Goal: Obtain resource: Download file/media

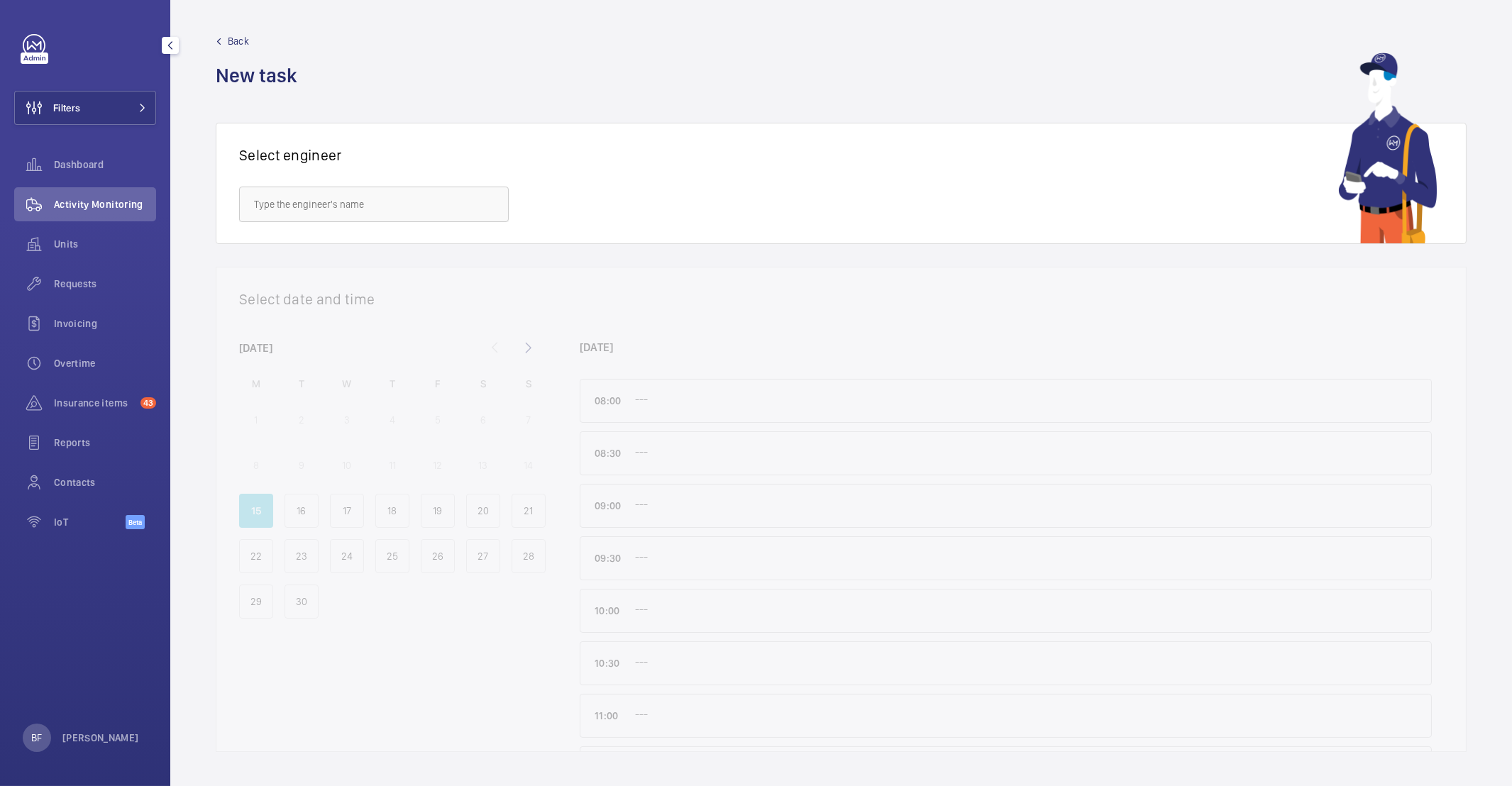
click at [72, 203] on span "Activity Monitoring" at bounding box center [105, 204] width 102 height 14
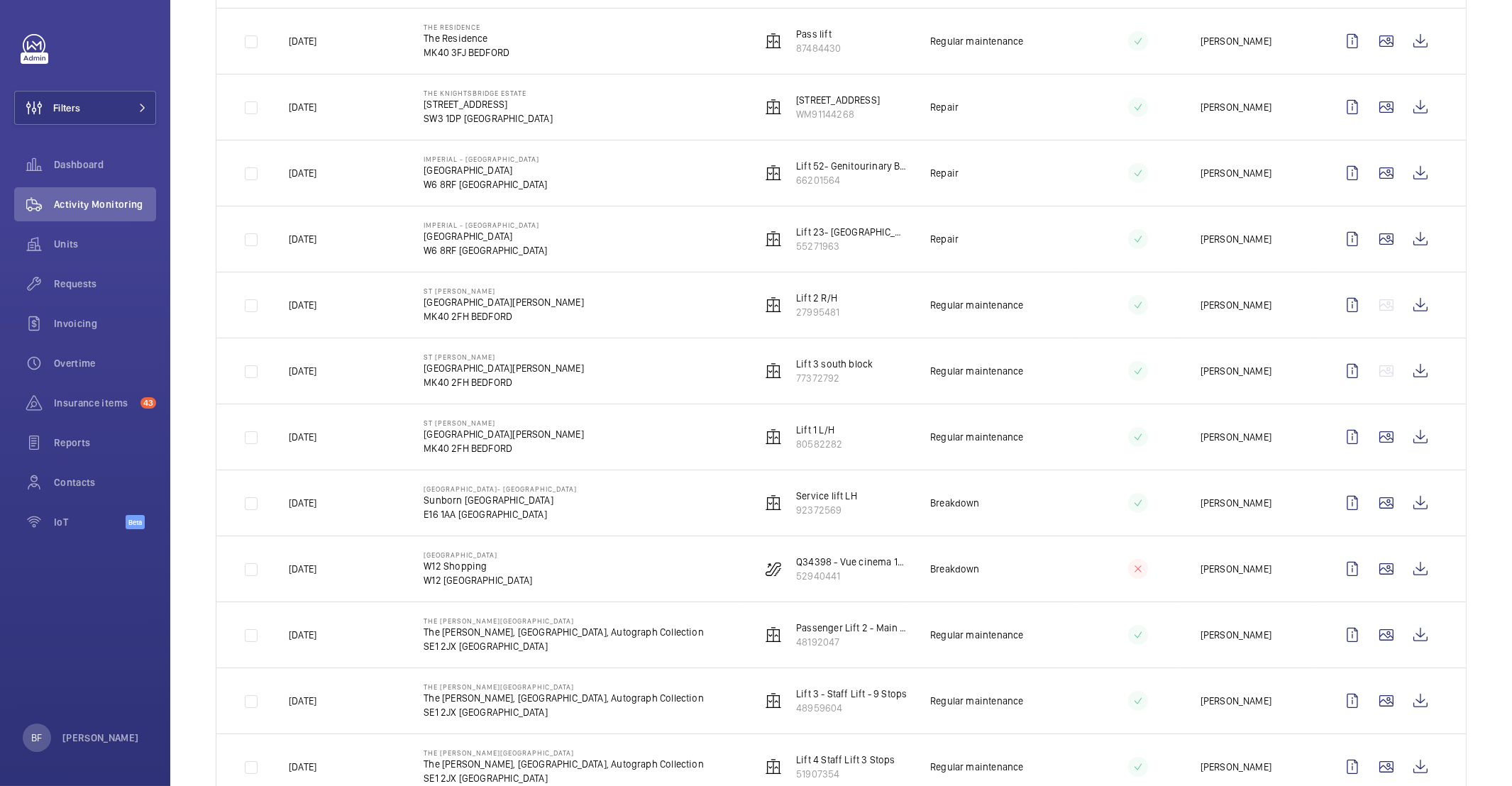
scroll to position [1423, 0]
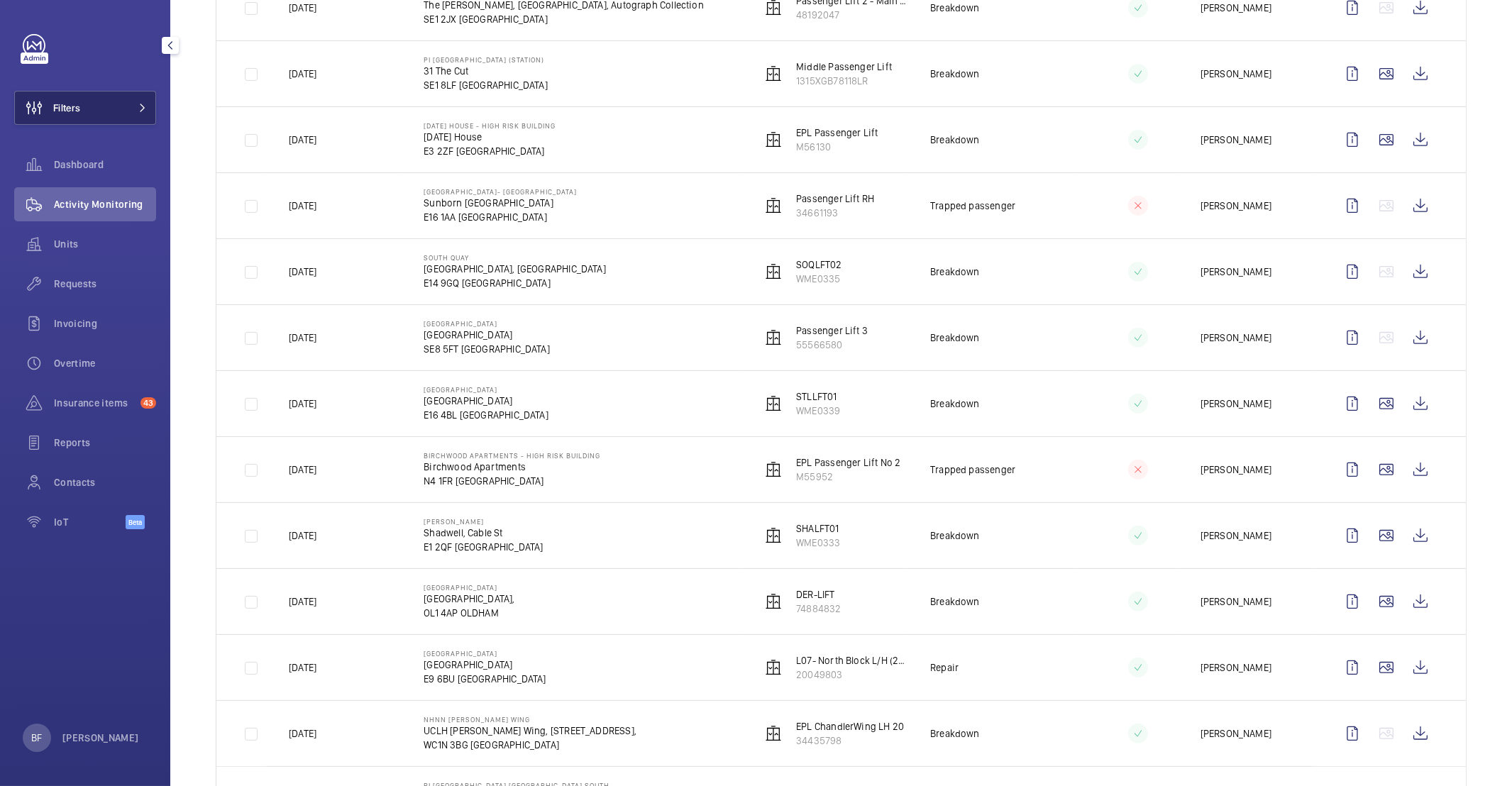
click at [126, 101] on button "Filters" at bounding box center [85, 107] width 141 height 34
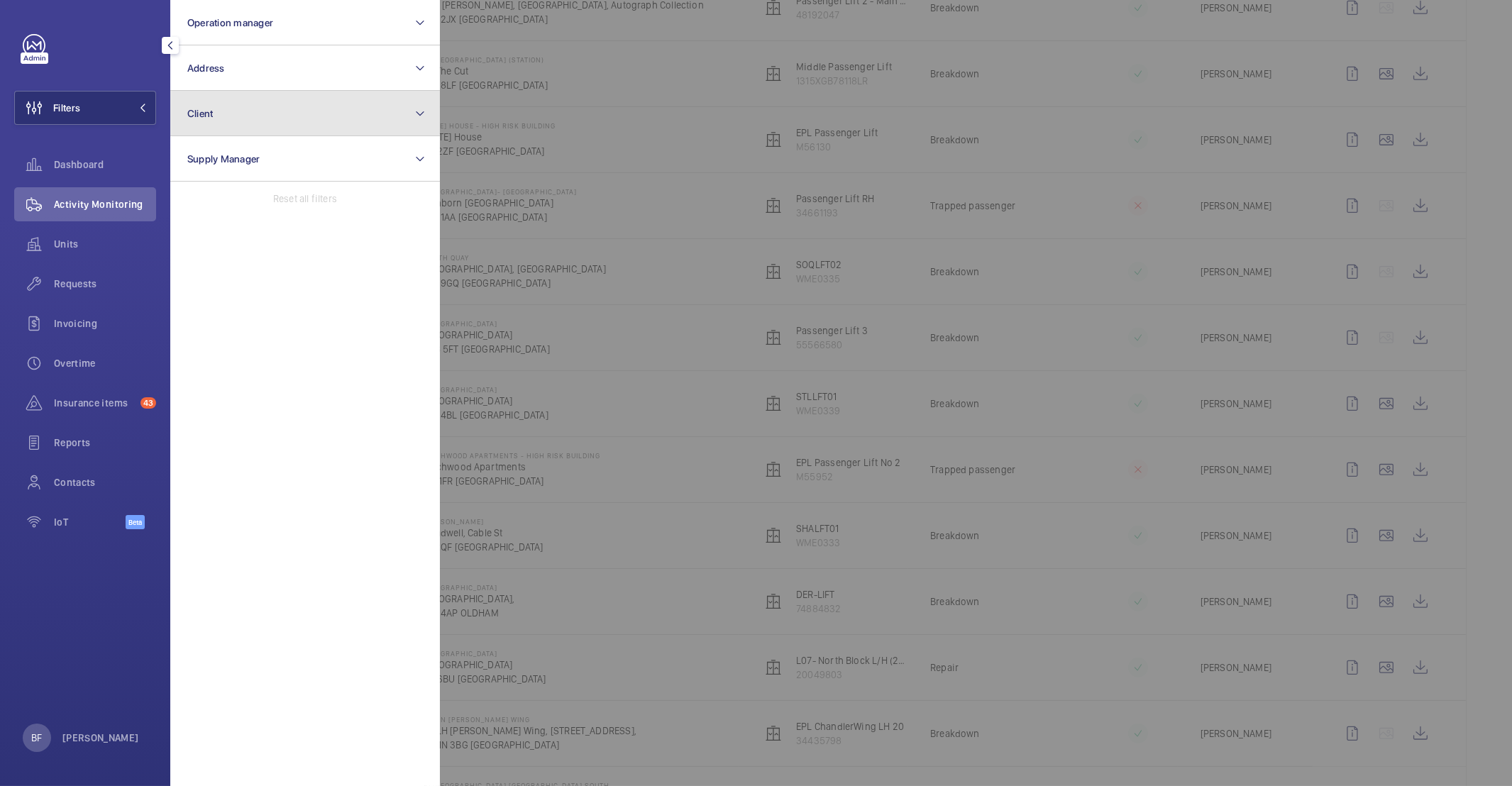
click at [221, 112] on button "Client" at bounding box center [305, 113] width 270 height 45
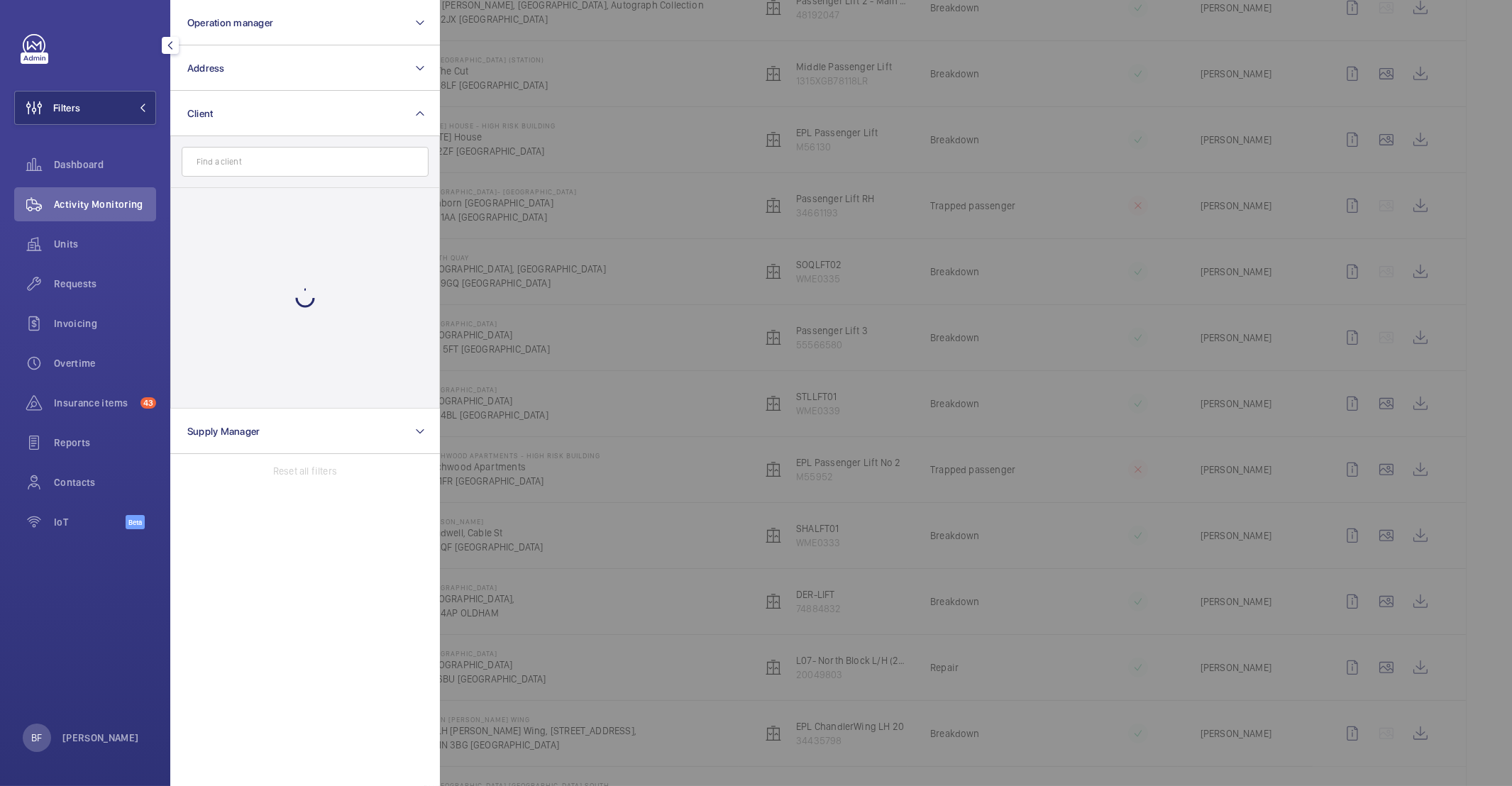
click at [223, 167] on input "text" at bounding box center [305, 162] width 247 height 30
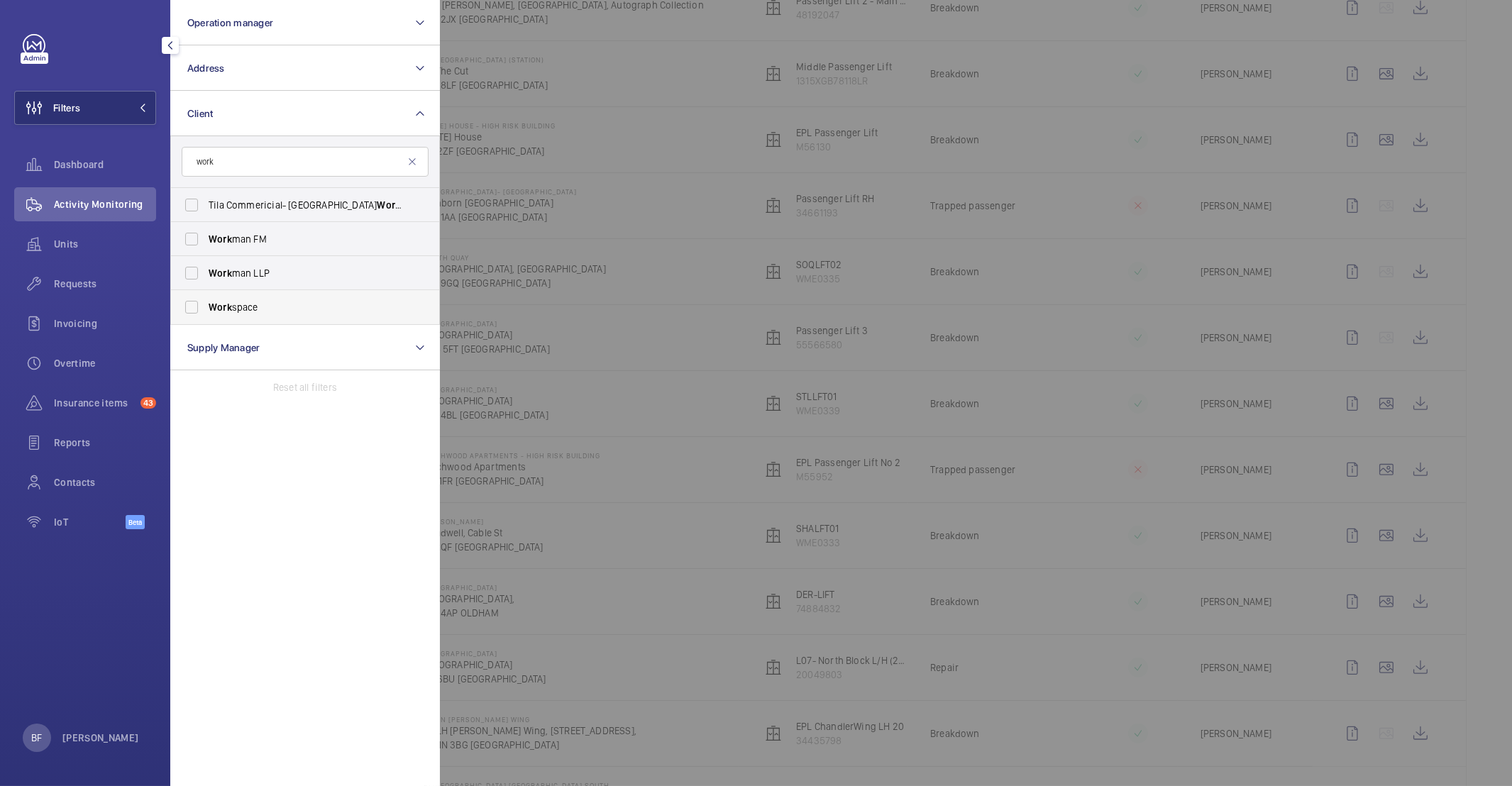
type input "work"
click at [270, 300] on span "Work space" at bounding box center [306, 306] width 195 height 14
click at [206, 300] on input "Work space" at bounding box center [192, 307] width 28 height 28
checkbox input "true"
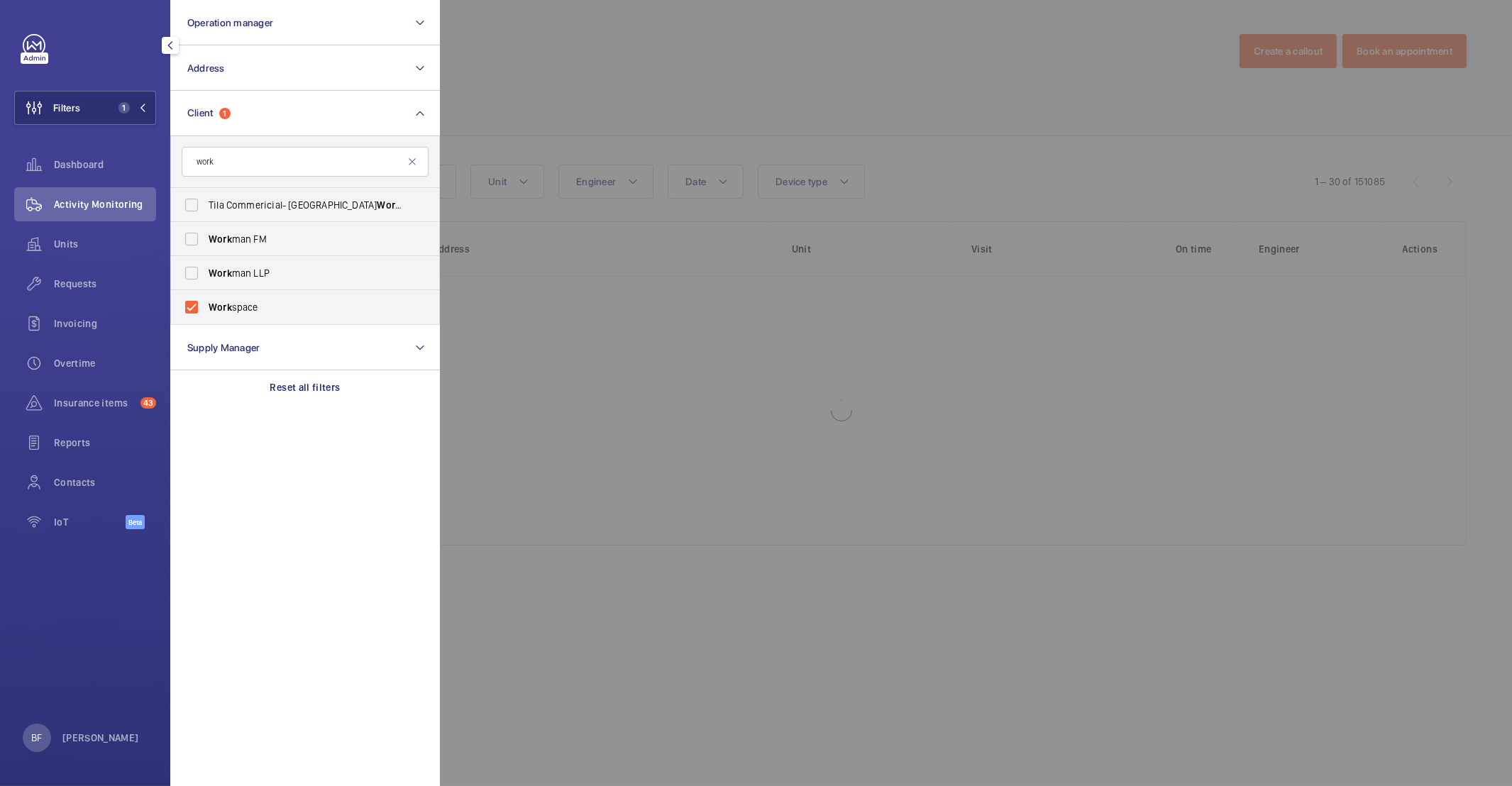
click at [687, 264] on div at bounding box center [1196, 393] width 1512 height 786
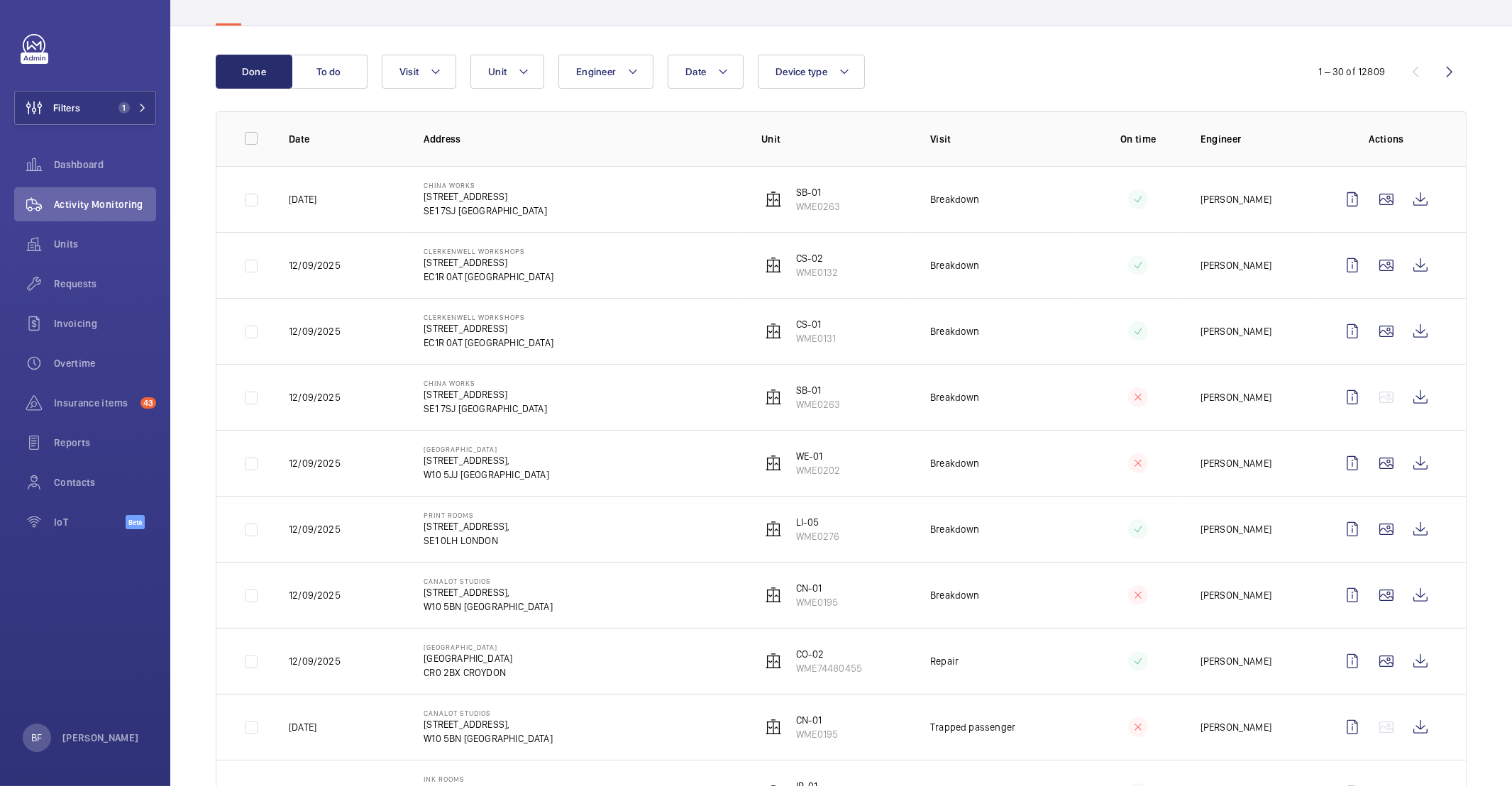
scroll to position [114, 0]
click at [1410, 333] on wm-front-icon-button at bounding box center [1420, 327] width 34 height 34
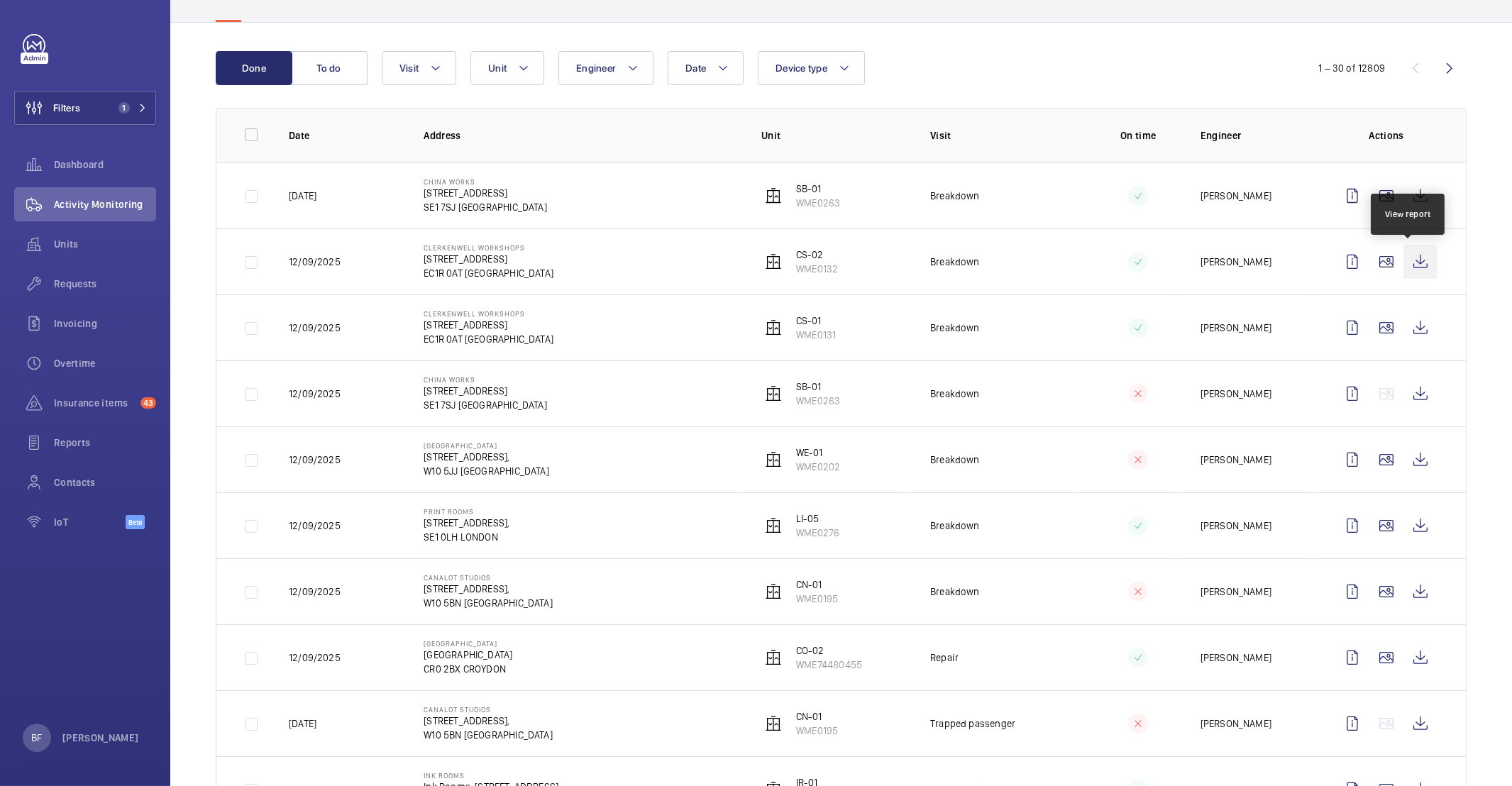
click at [1406, 262] on wm-front-icon-button at bounding box center [1420, 261] width 34 height 34
click at [1410, 193] on wm-front-icon-button at bounding box center [1420, 196] width 34 height 34
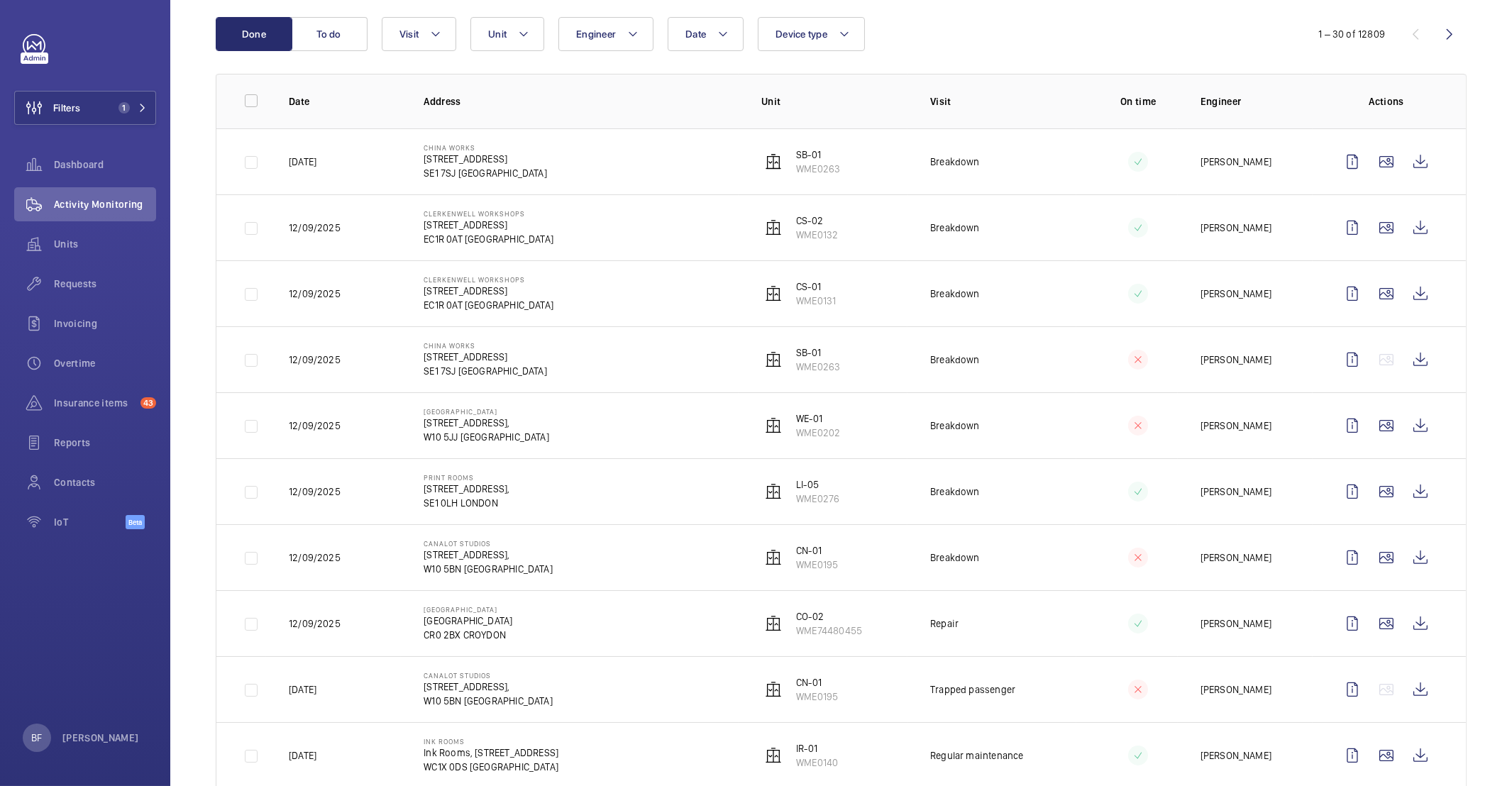
scroll to position [169, 0]
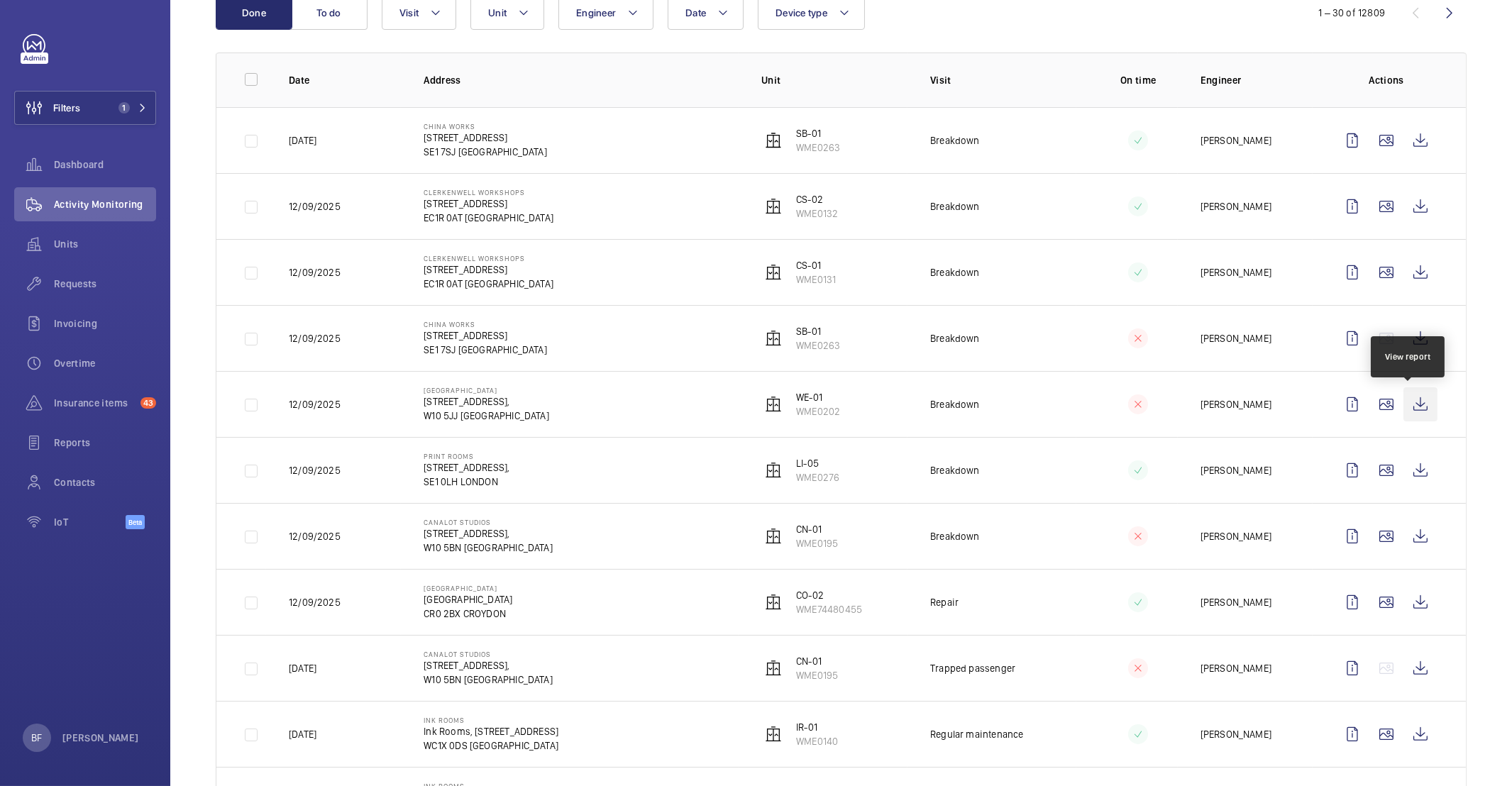
click at [1403, 402] on wm-front-icon-button at bounding box center [1420, 404] width 34 height 34
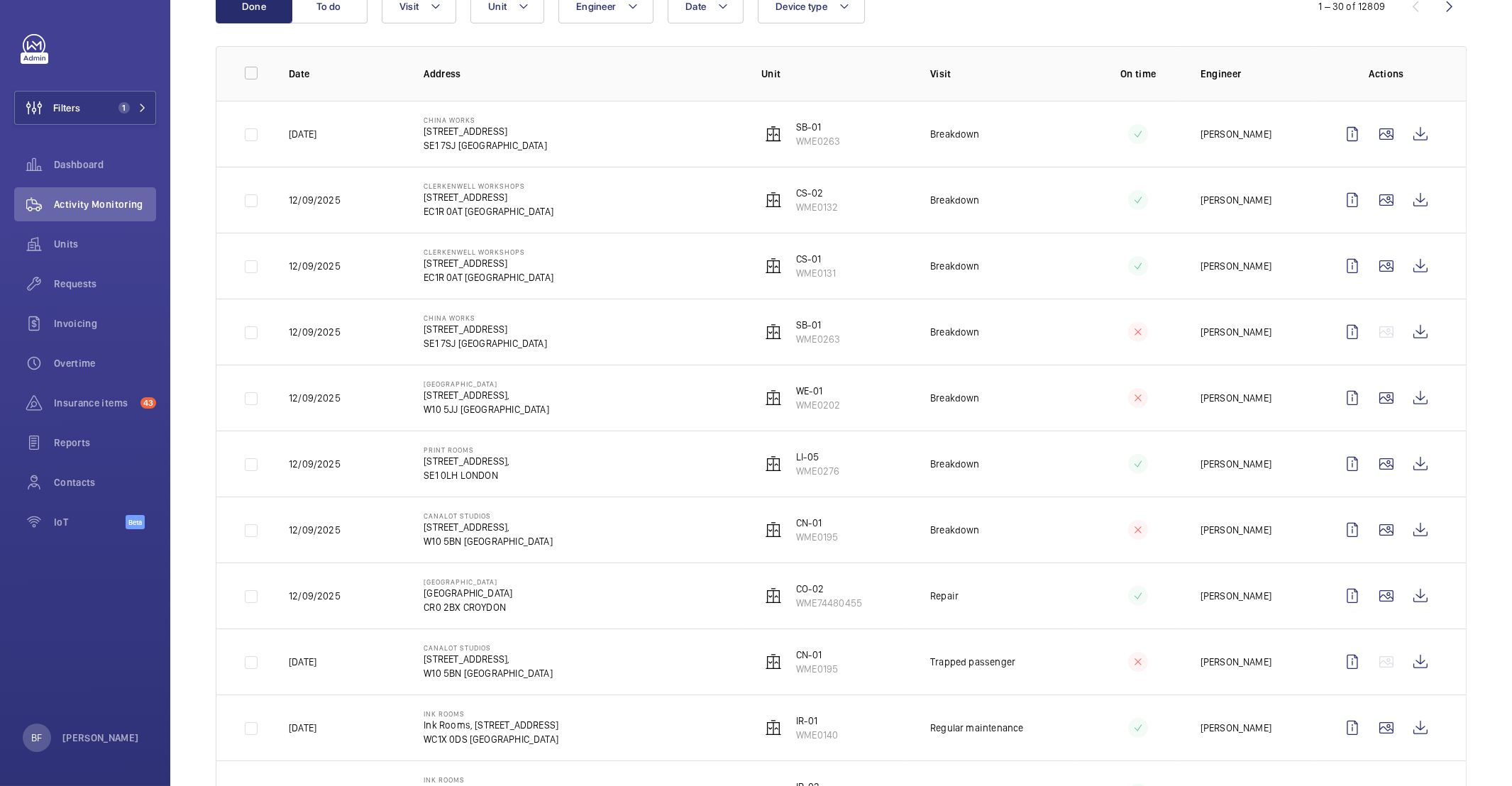
scroll to position [243, 0]
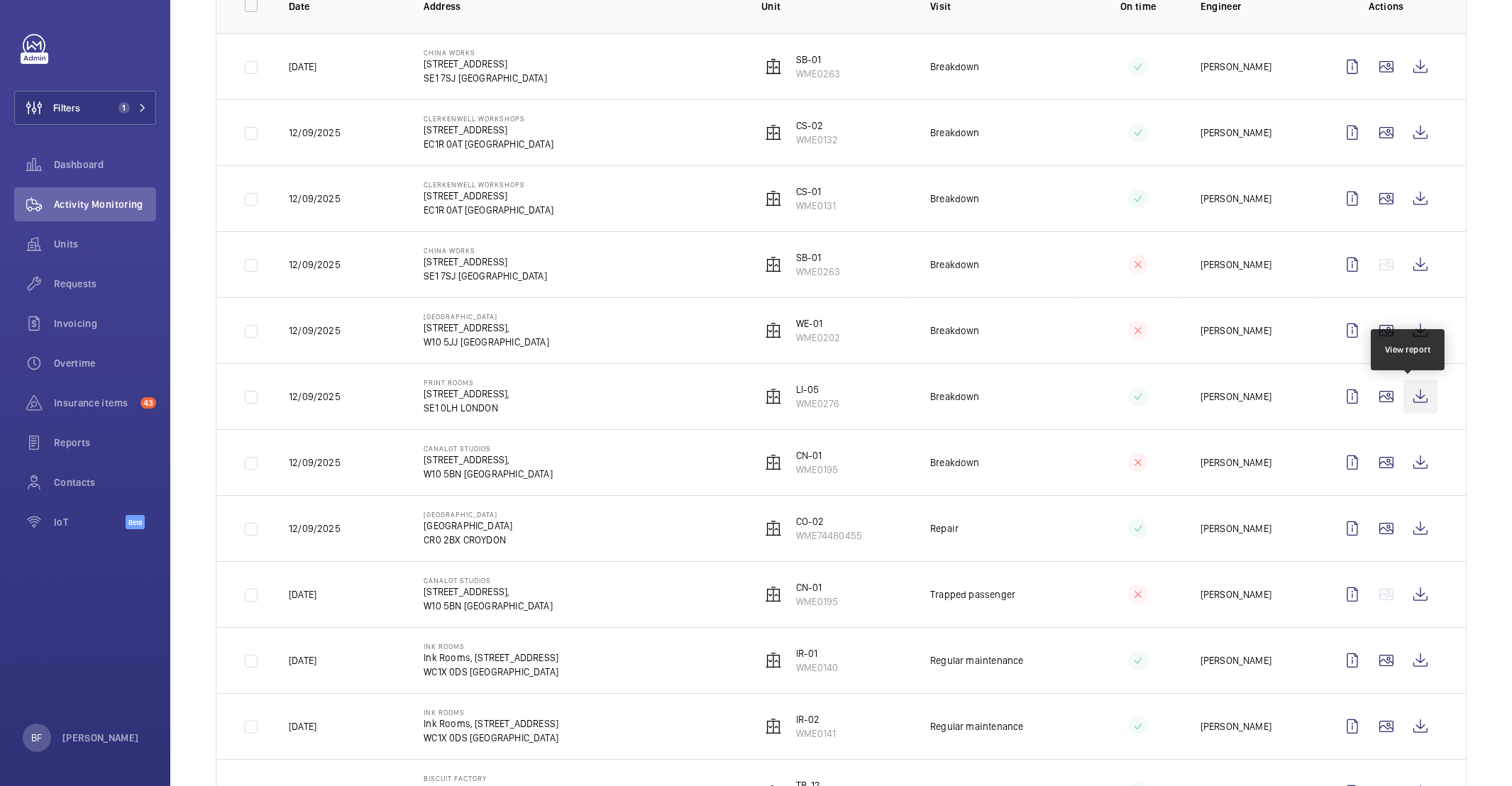
click at [1417, 393] on wm-front-icon-button at bounding box center [1420, 396] width 34 height 34
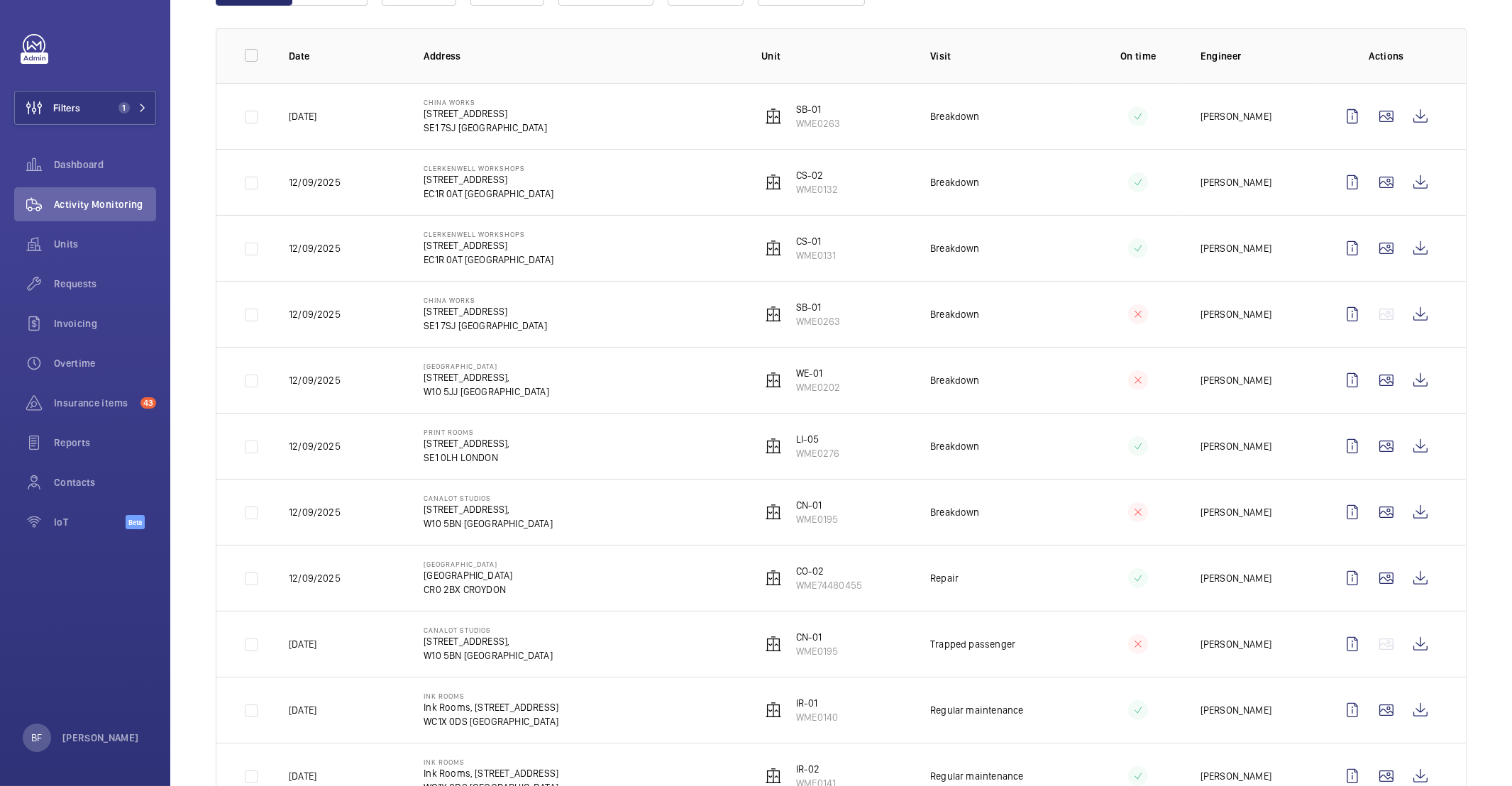
scroll to position [193, 0]
click at [1403, 521] on wm-front-icon-button at bounding box center [1420, 511] width 34 height 34
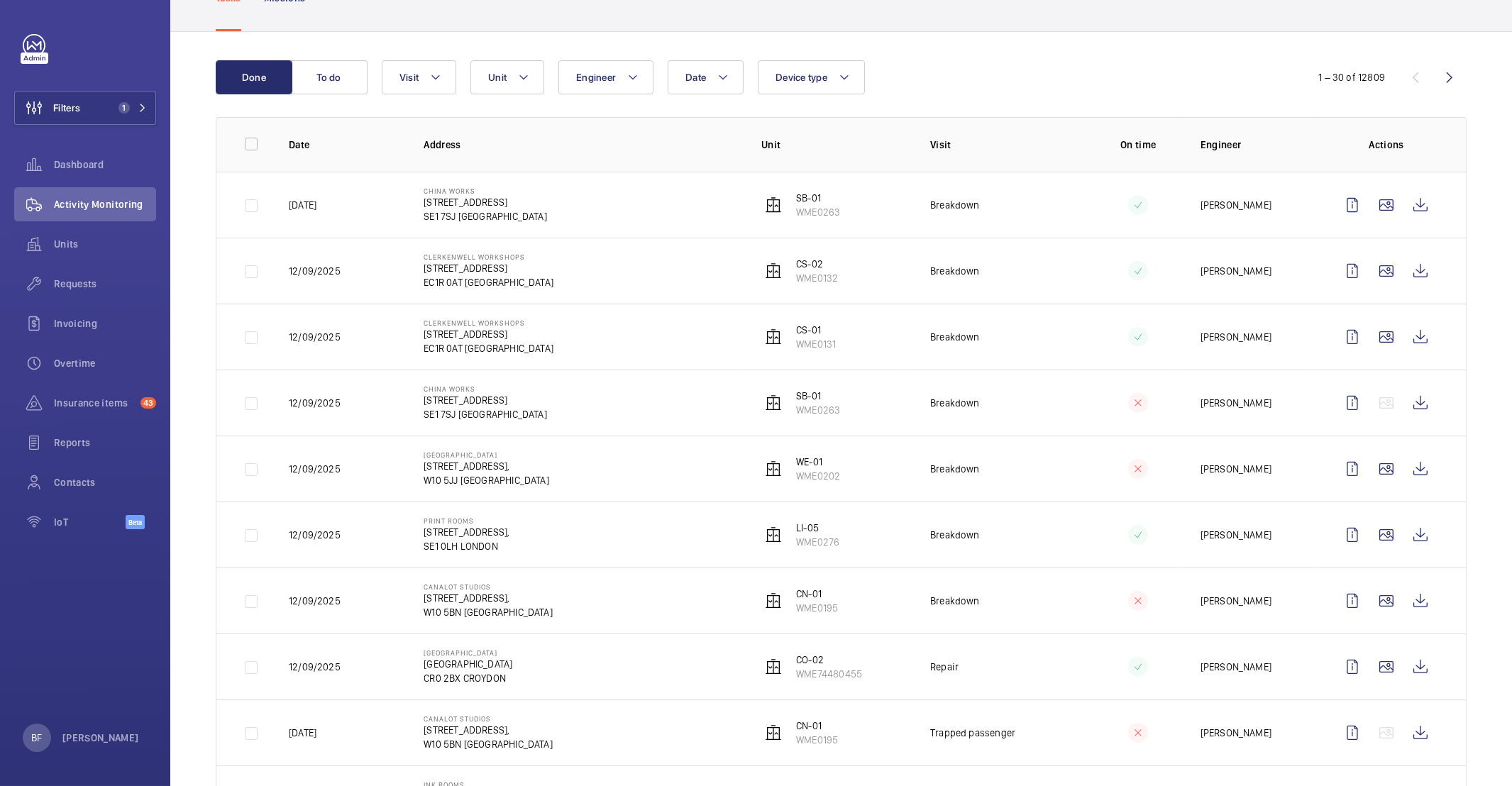
scroll to position [0, 0]
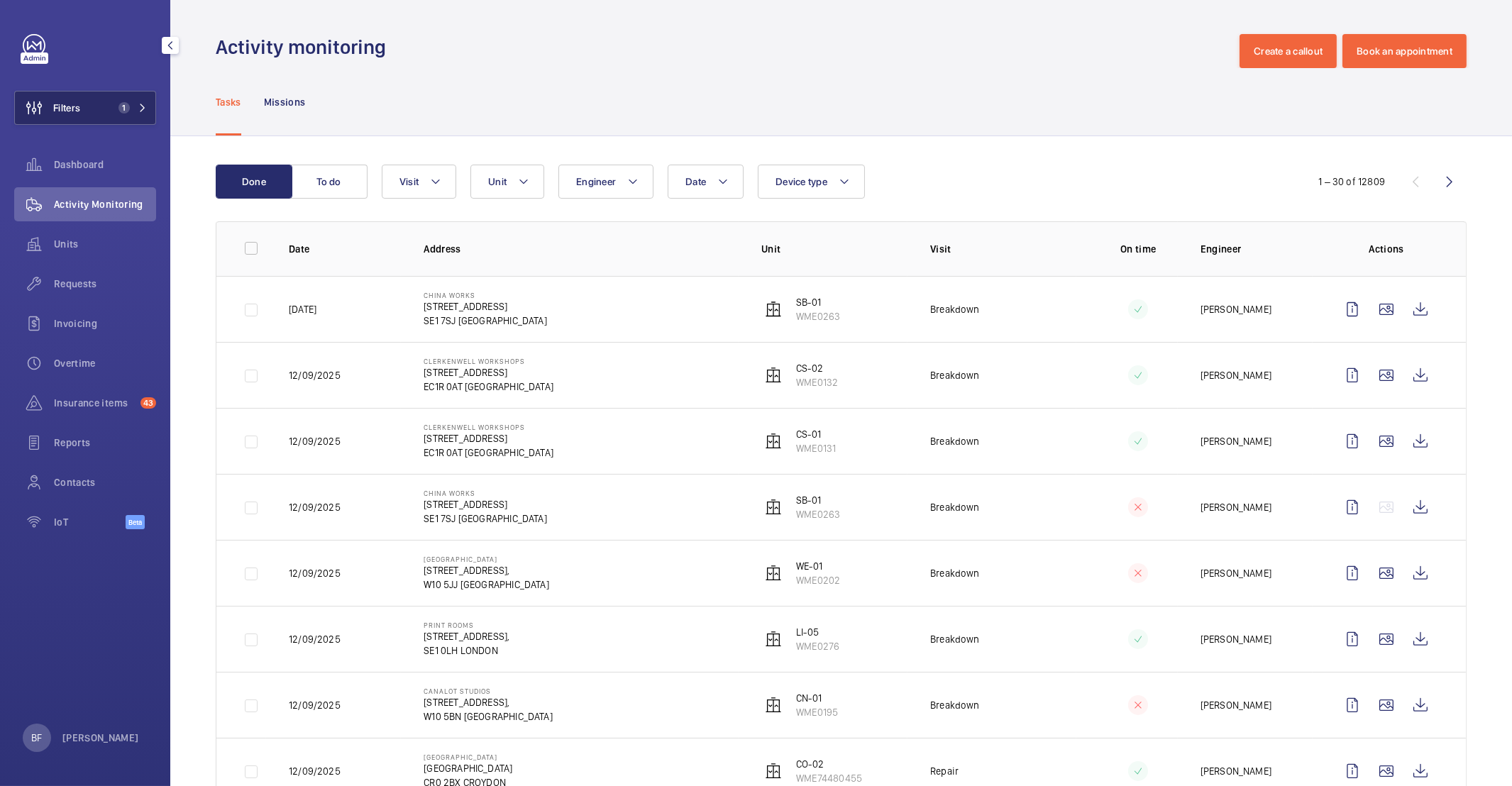
click at [132, 116] on button "Filters 1" at bounding box center [85, 107] width 141 height 34
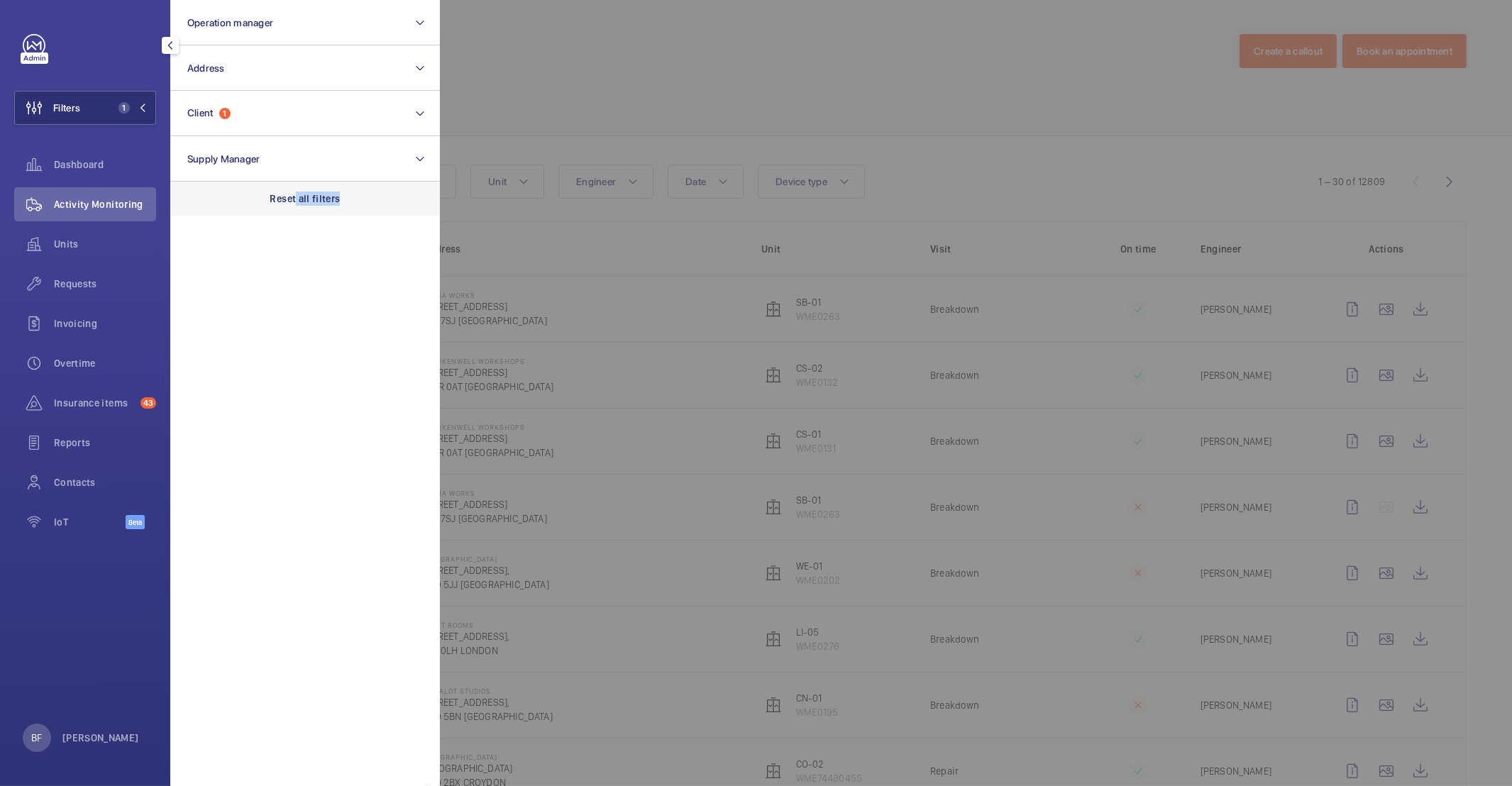
click at [296, 205] on div "Reset all filters" at bounding box center [305, 198] width 270 height 34
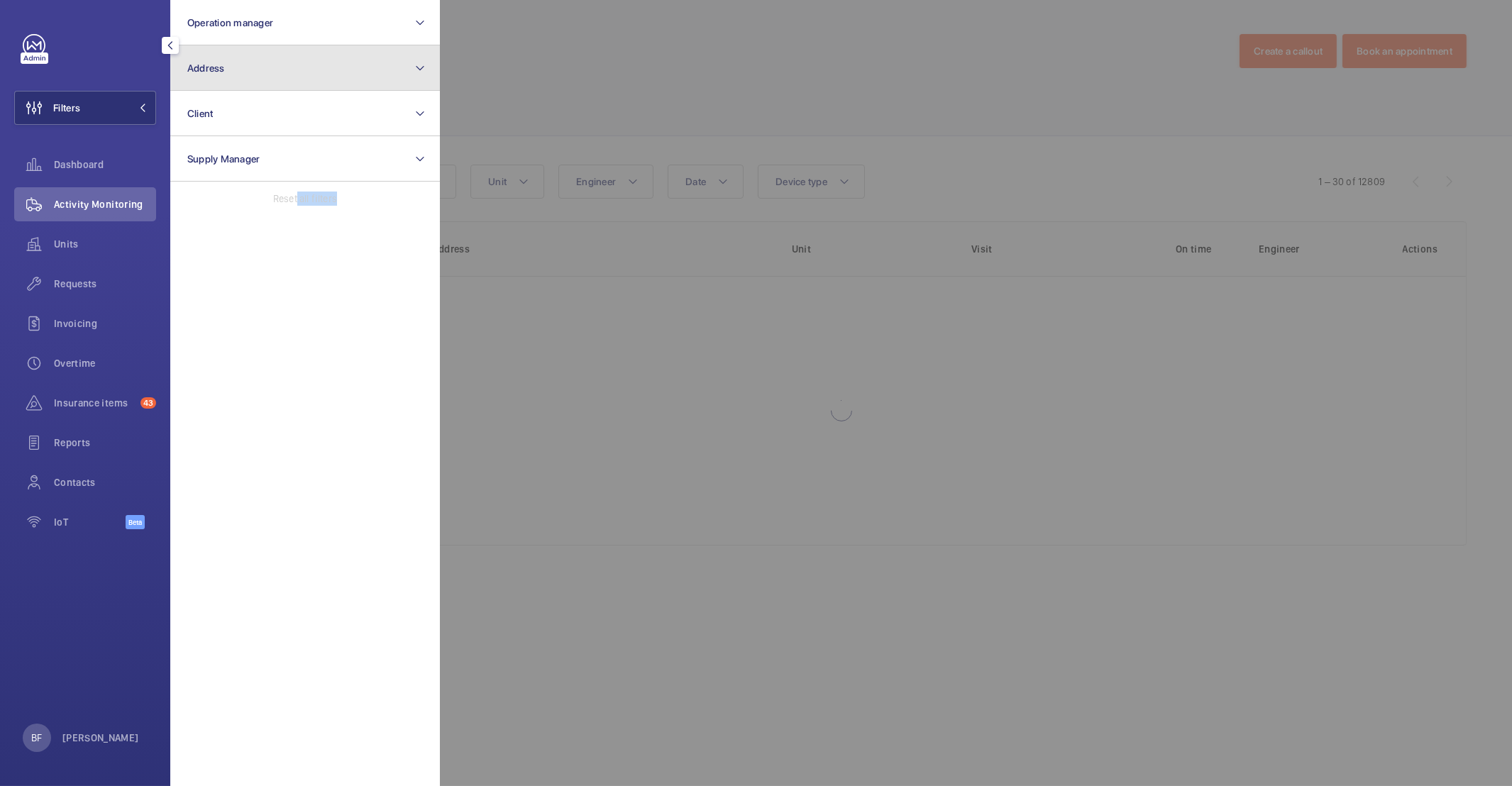
click at [288, 74] on button "Address" at bounding box center [305, 68] width 270 height 45
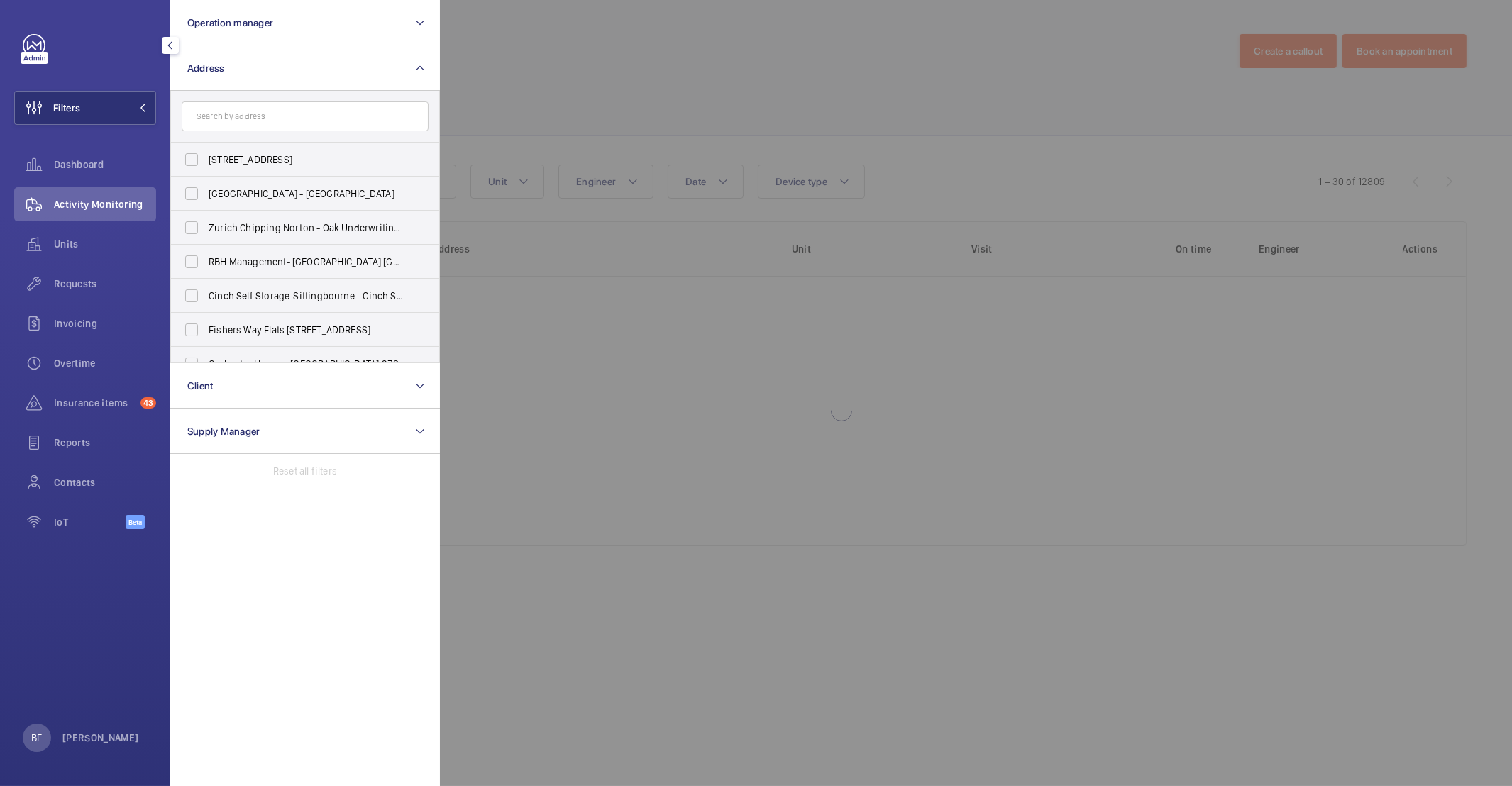
click at [275, 111] on input "text" at bounding box center [305, 116] width 247 height 30
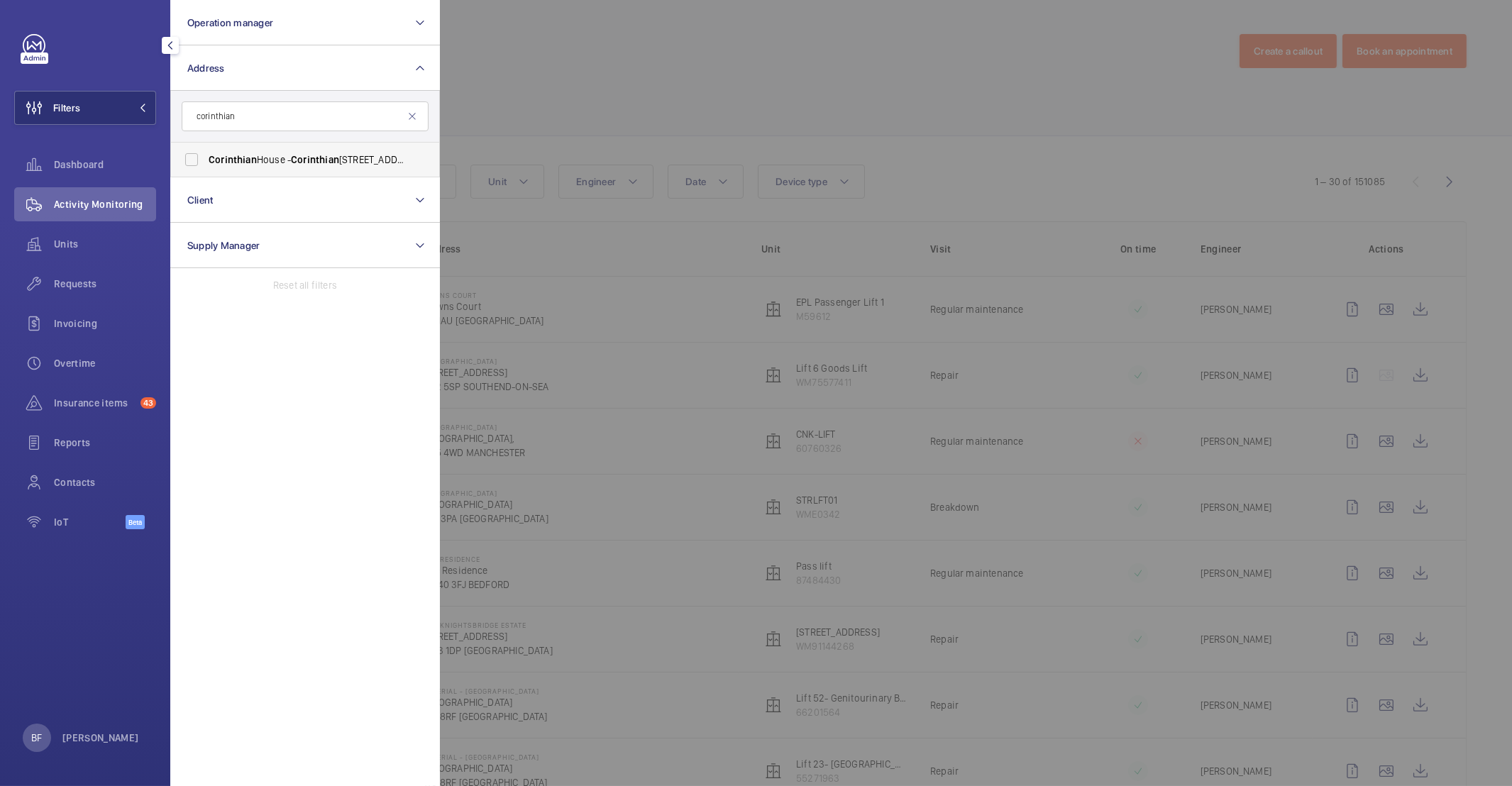
type input "corinthian"
click at [267, 165] on span "Corinthian [STREET_ADDRESS]" at bounding box center [306, 159] width 195 height 14
click at [206, 165] on input "Corinthian [STREET_ADDRESS]" at bounding box center [192, 160] width 28 height 28
checkbox input "true"
click at [648, 125] on div at bounding box center [1196, 393] width 1512 height 786
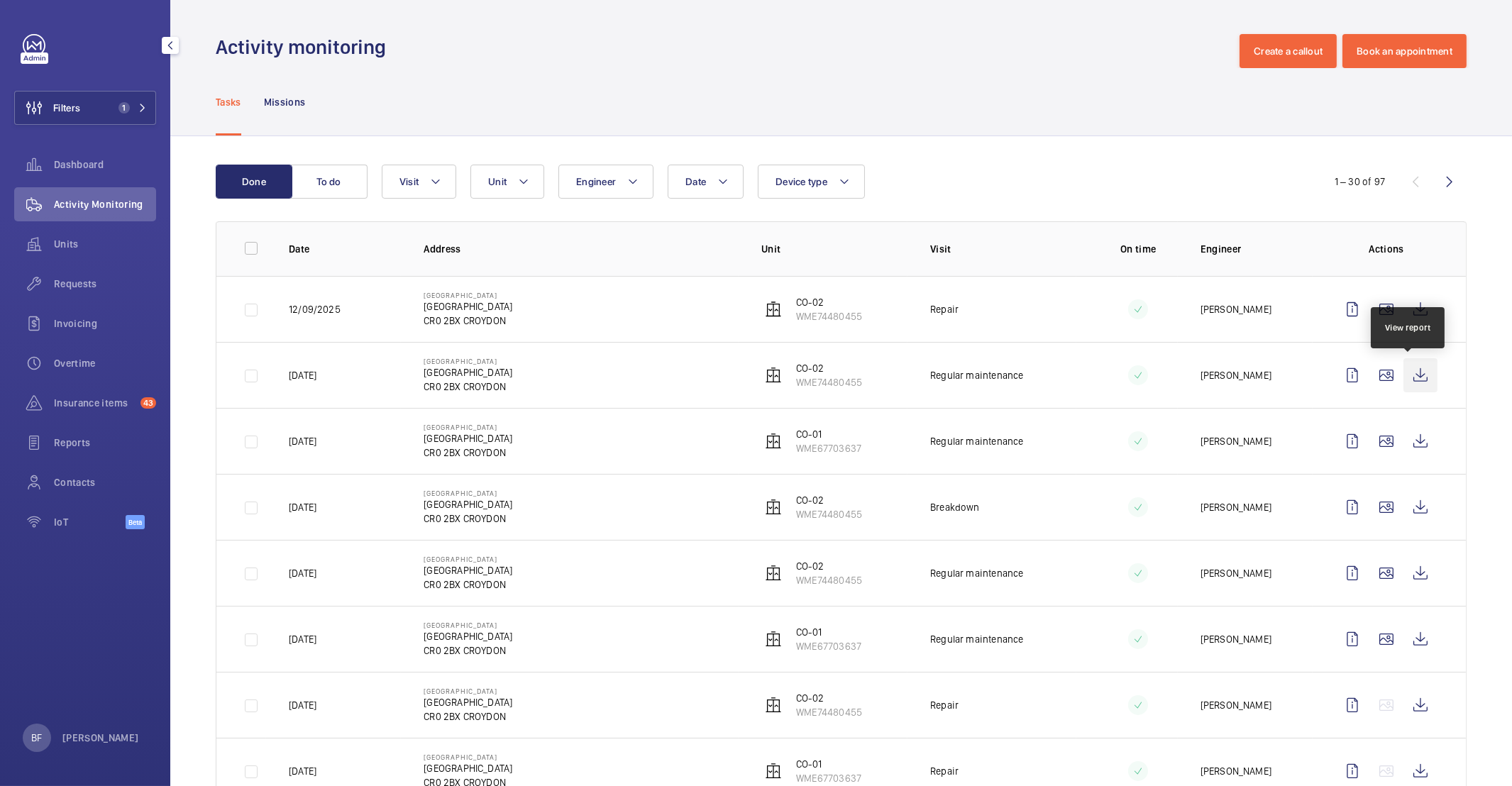
click at [1403, 379] on wm-front-icon-button at bounding box center [1420, 375] width 34 height 34
click at [85, 110] on button "Filters 1" at bounding box center [85, 107] width 141 height 34
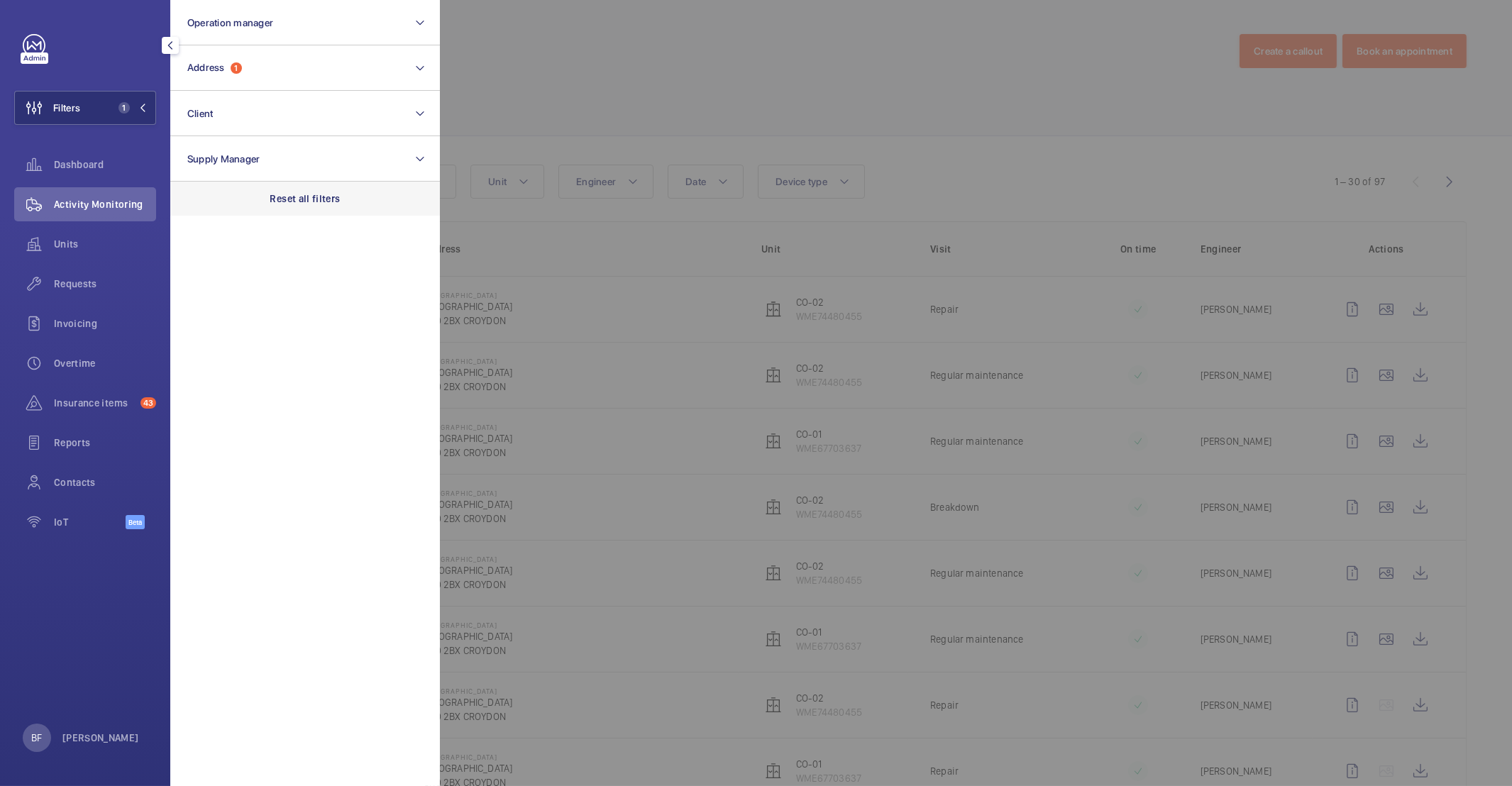
click at [304, 200] on p "Reset all filters" at bounding box center [306, 198] width 70 height 14
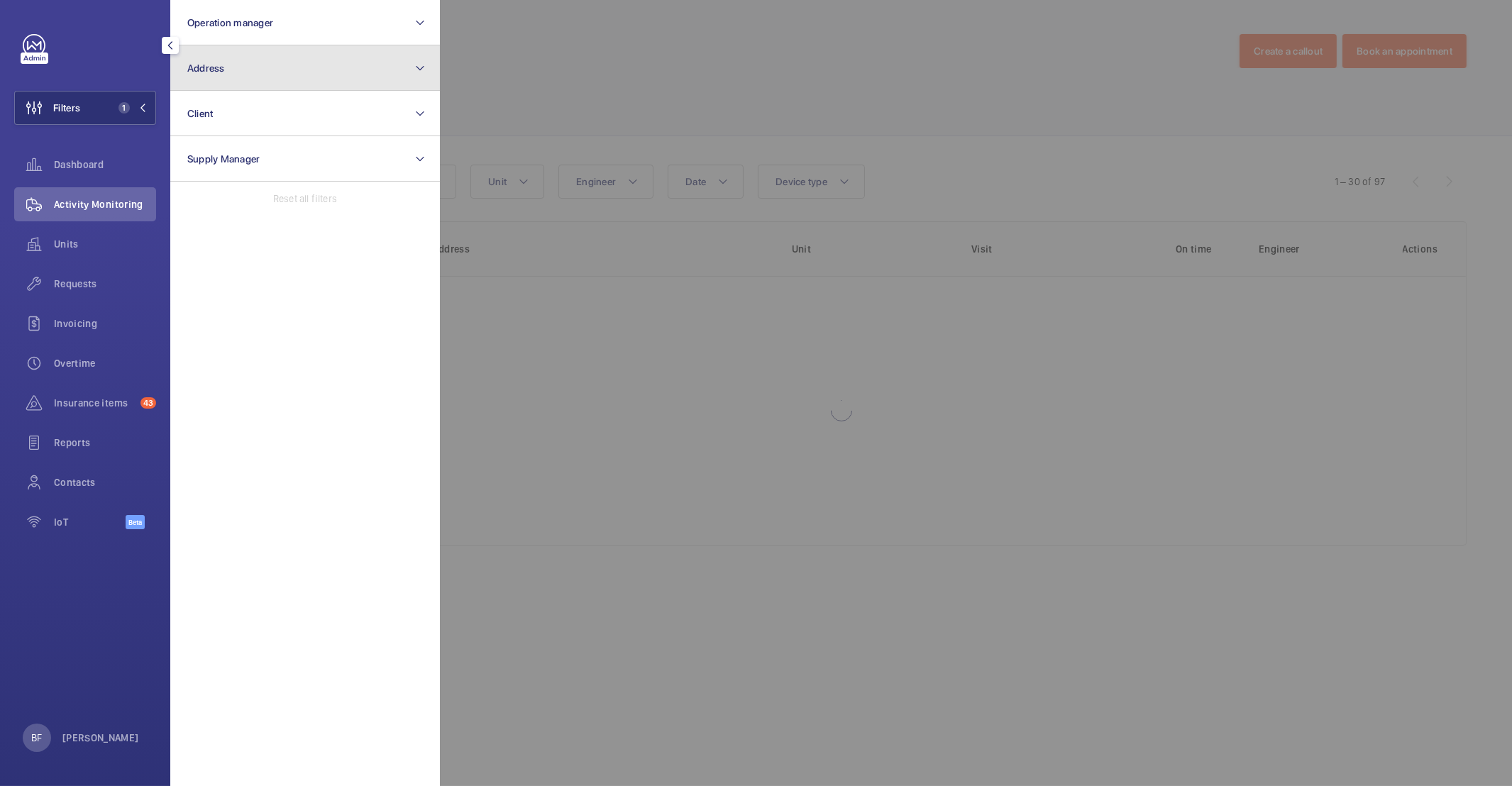
click at [265, 69] on button "Address" at bounding box center [305, 68] width 270 height 45
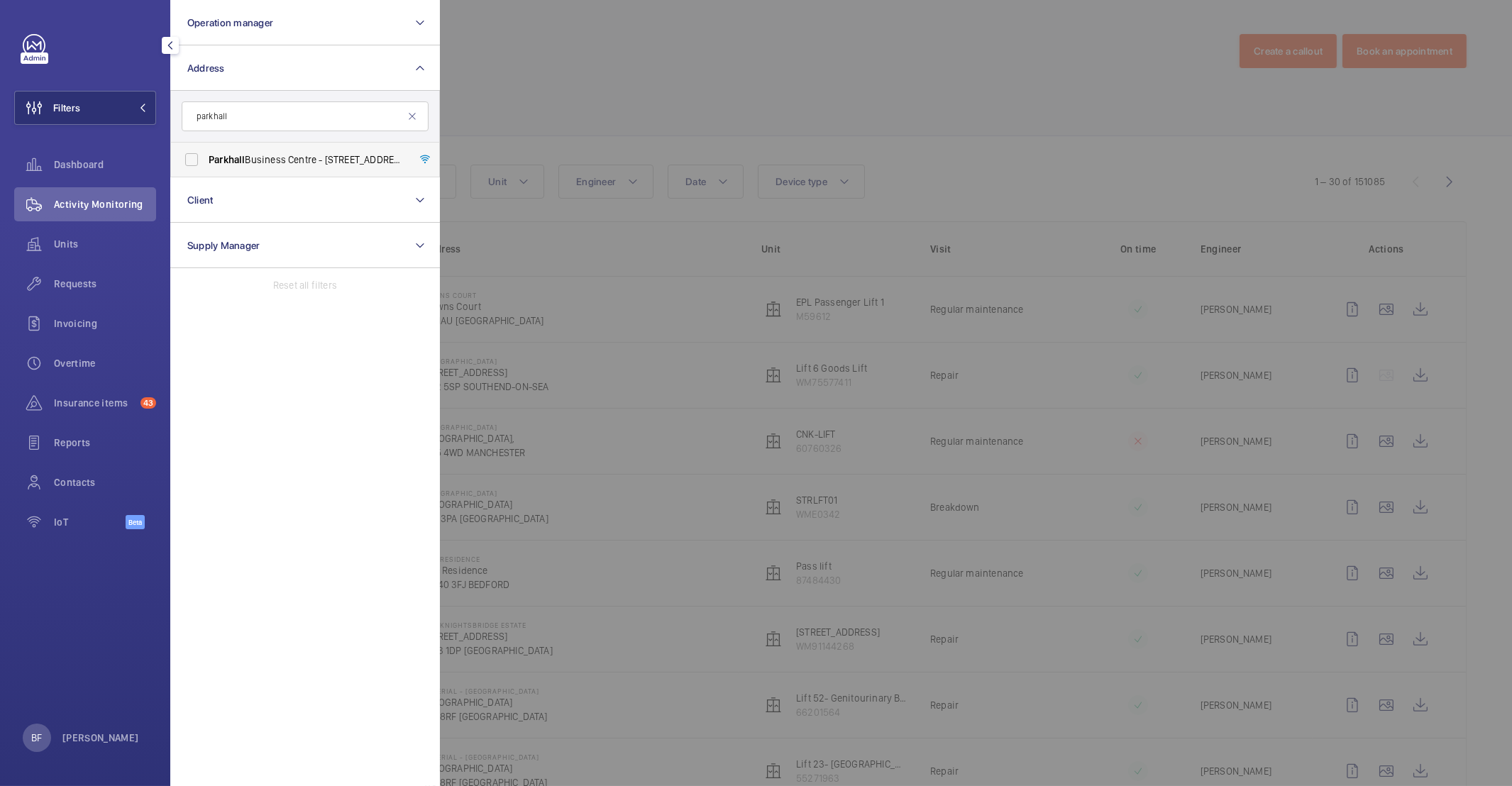
type input "parkhall"
drag, startPoint x: 300, startPoint y: 160, endPoint x: 309, endPoint y: 158, distance: 9.2
click at [301, 160] on span "[GEOGRAPHIC_DATA] - [STREET_ADDRESS][PERSON_NAME]" at bounding box center [306, 159] width 195 height 14
click at [206, 160] on input "[GEOGRAPHIC_DATA] - [STREET_ADDRESS][PERSON_NAME]" at bounding box center [192, 160] width 28 height 28
checkbox input "true"
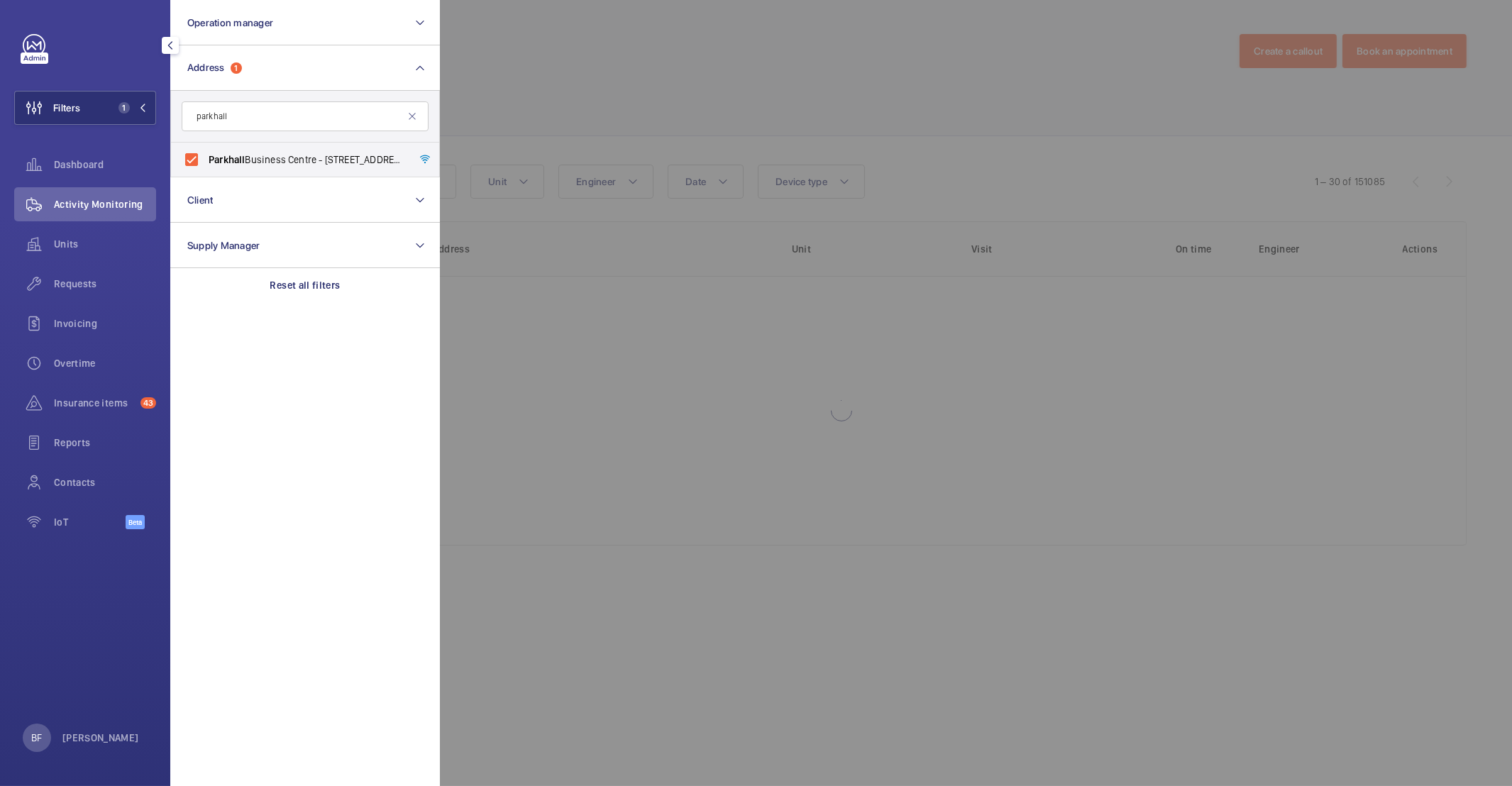
click at [579, 88] on div at bounding box center [1196, 393] width 1512 height 786
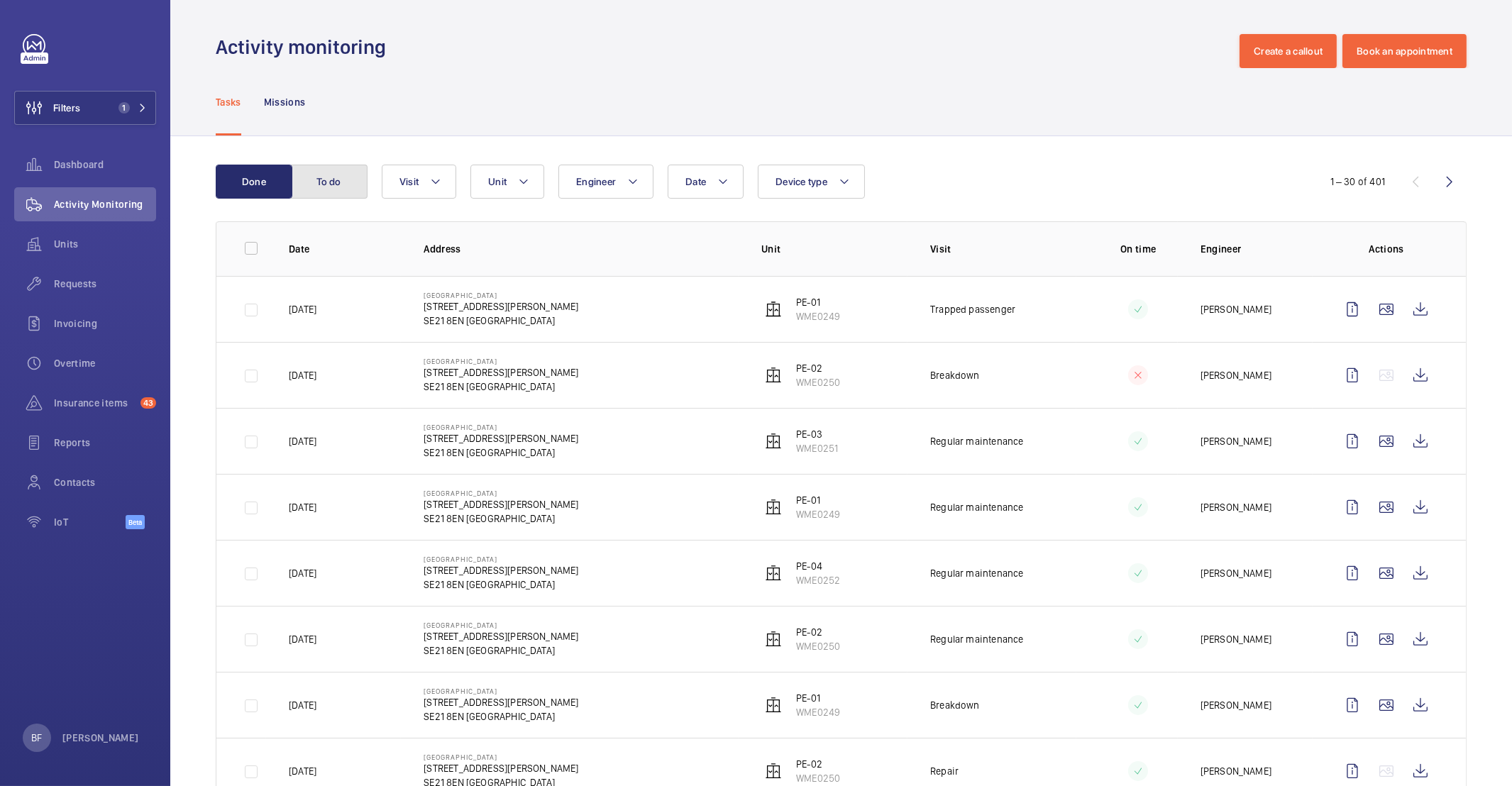
click at [355, 191] on button "To do" at bounding box center [329, 182] width 77 height 34
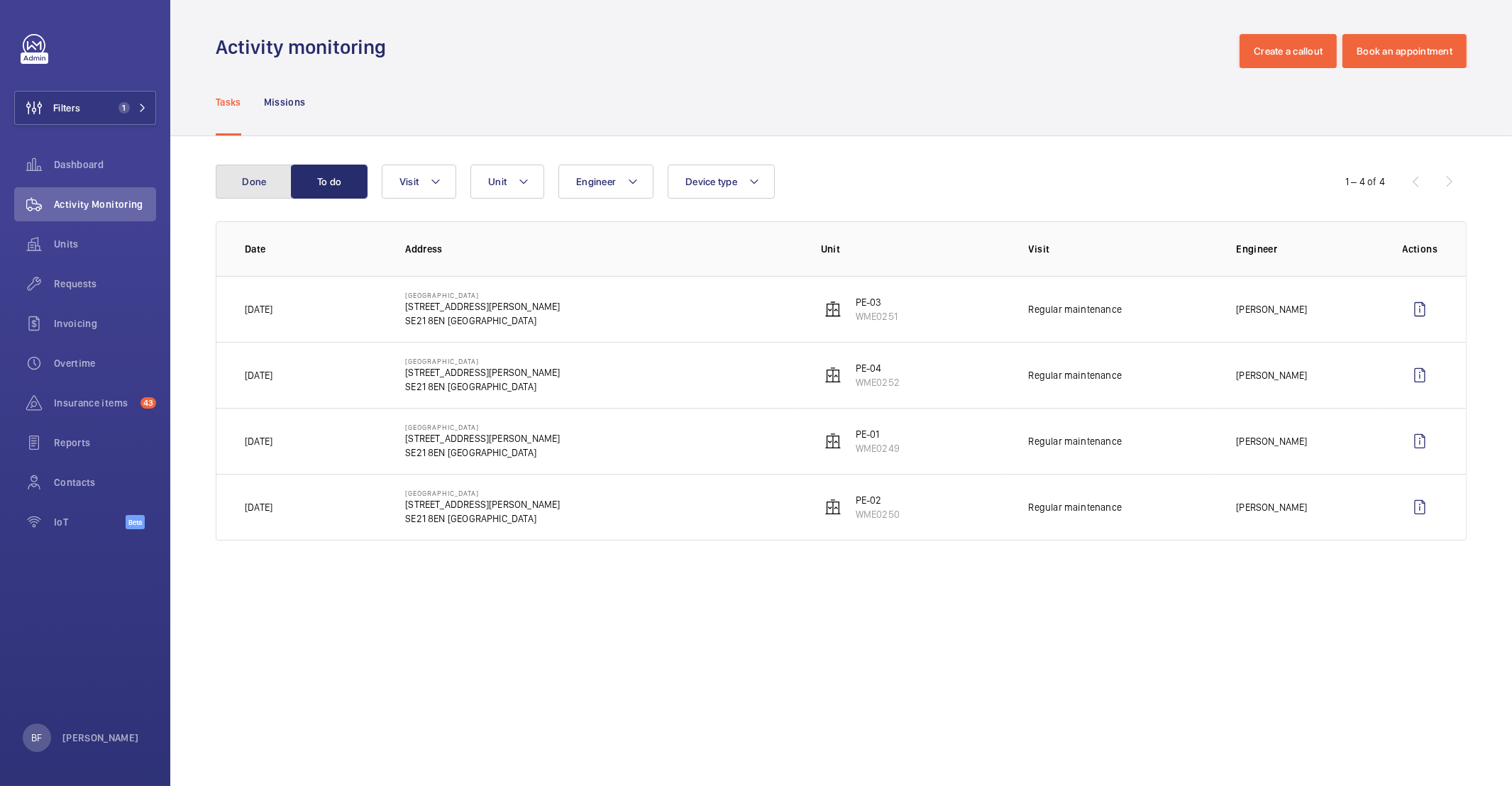
click at [249, 190] on button "Done" at bounding box center [255, 182] width 77 height 34
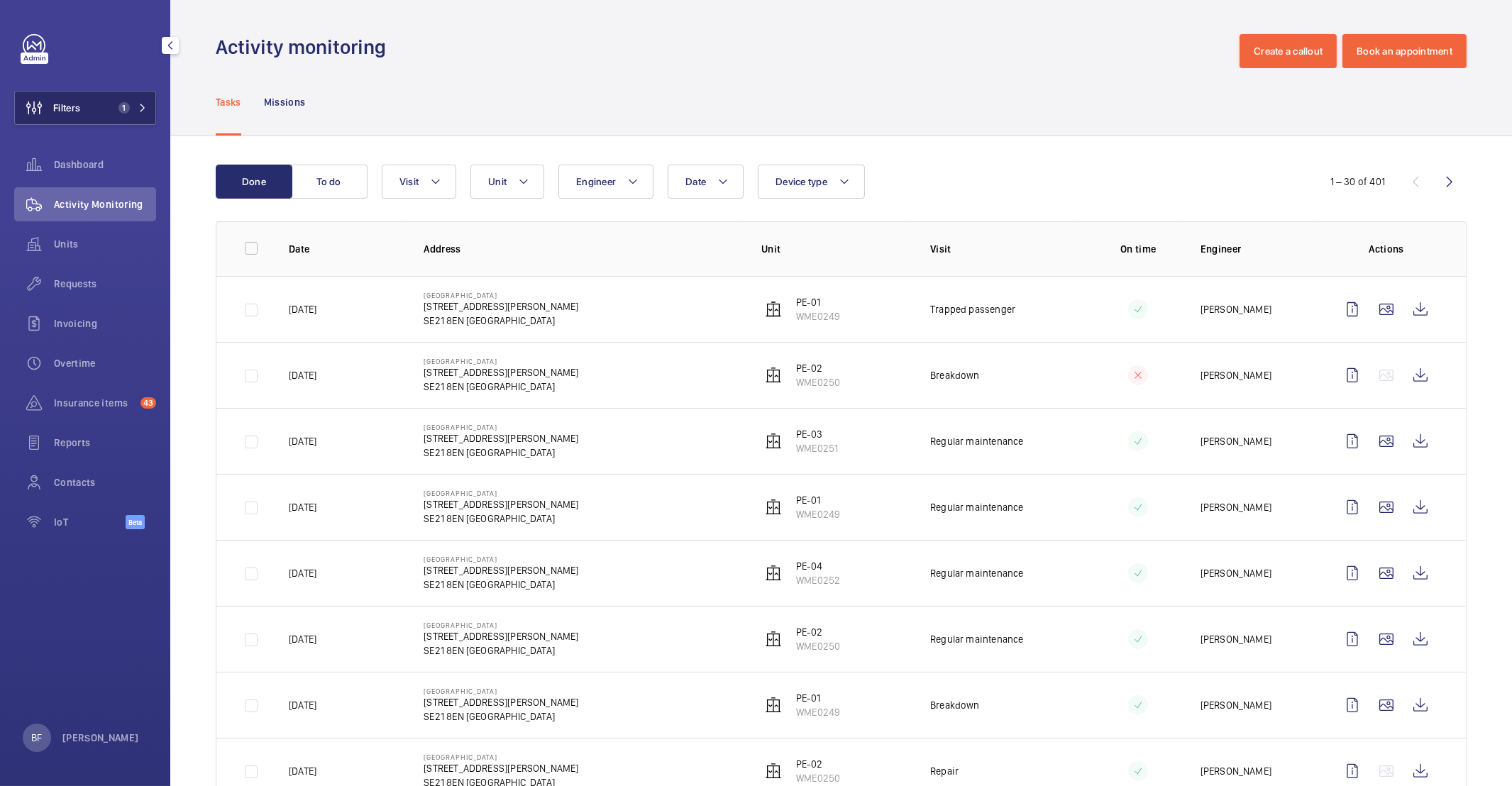
click at [80, 107] on span "Filters" at bounding box center [67, 107] width 27 height 14
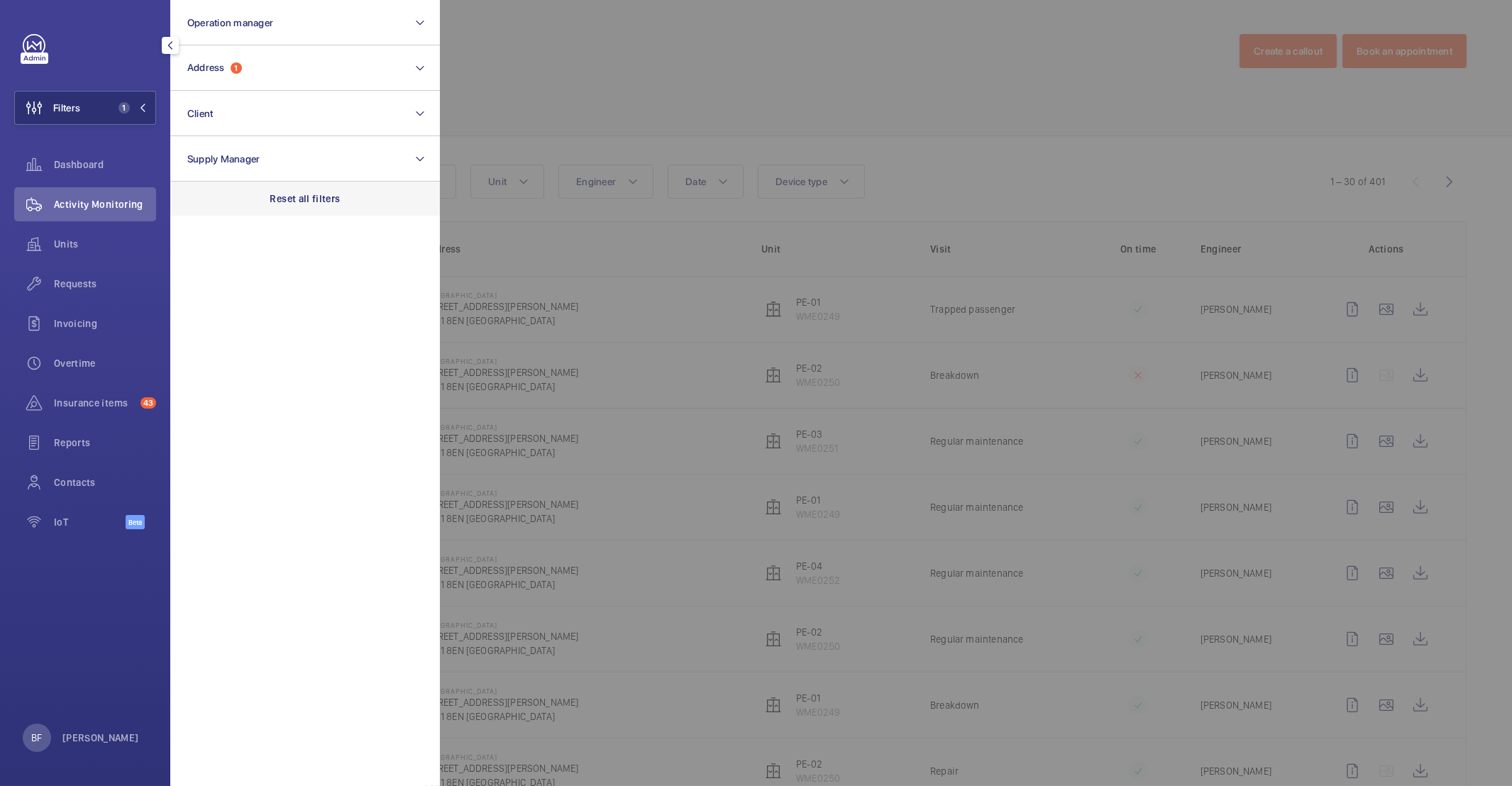
click at [302, 204] on p "Reset all filters" at bounding box center [306, 198] width 70 height 14
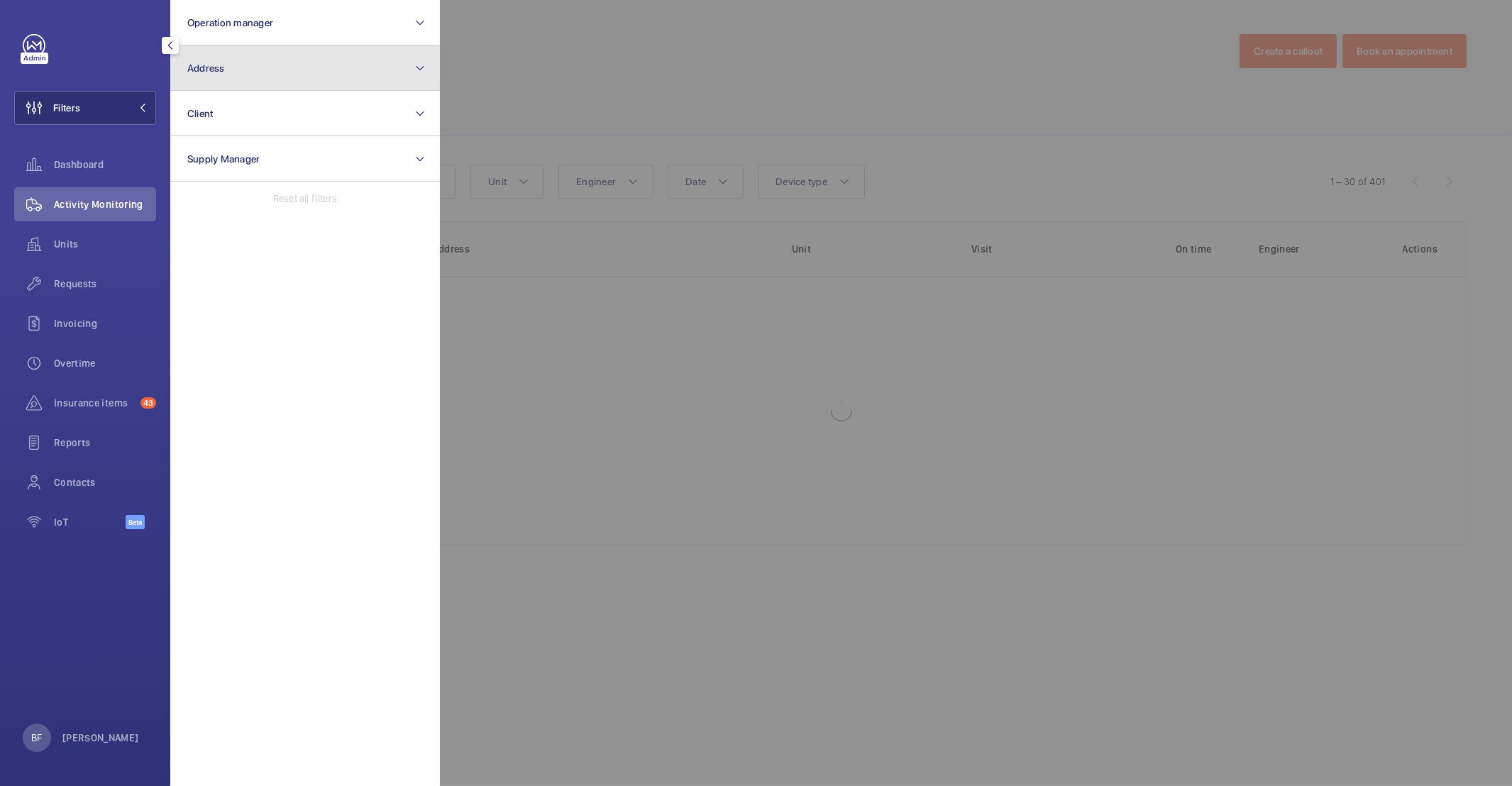
click at [267, 81] on button "Address" at bounding box center [305, 68] width 270 height 45
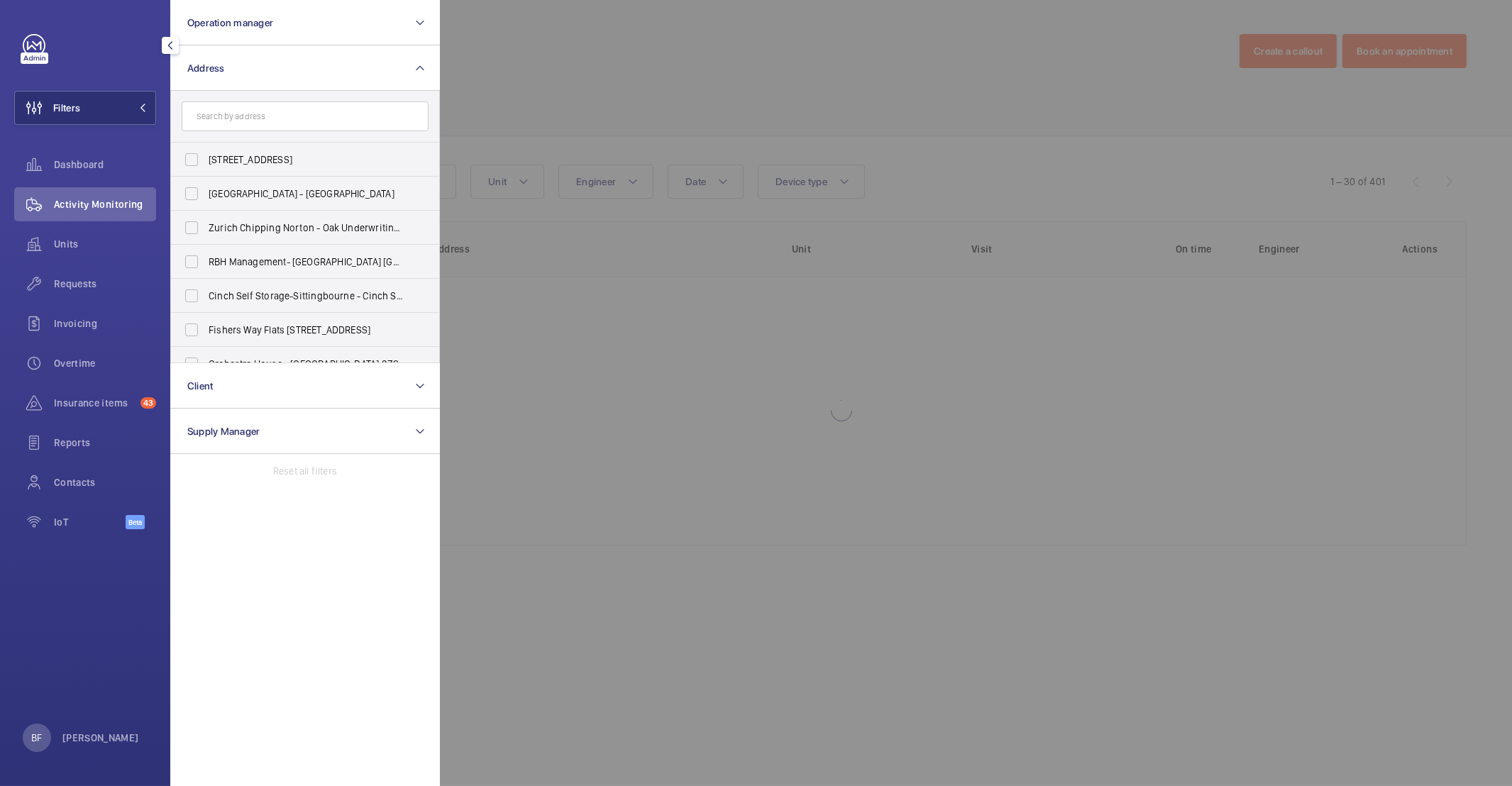
click at [258, 109] on input "text" at bounding box center [305, 116] width 247 height 30
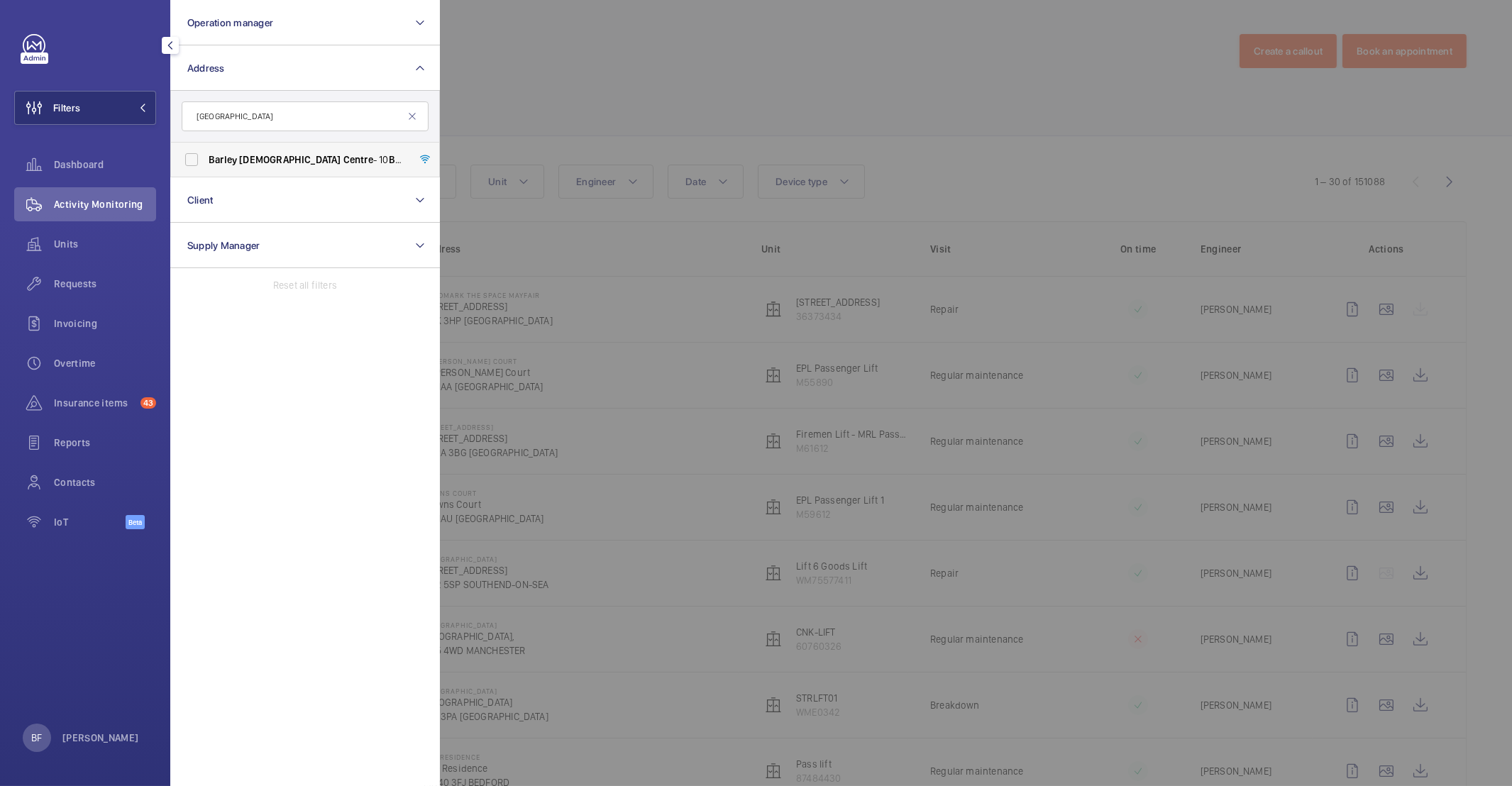
type input "[GEOGRAPHIC_DATA]"
click at [343, 161] on span "Centre" at bounding box center [358, 160] width 30 height 12
click at [206, 161] on input "[GEOGRAPHIC_DATA] - [STREET_ADDRESS]" at bounding box center [192, 160] width 28 height 28
checkbox input "true"
click at [649, 105] on div at bounding box center [1196, 393] width 1512 height 786
